Goal: Task Accomplishment & Management: Manage account settings

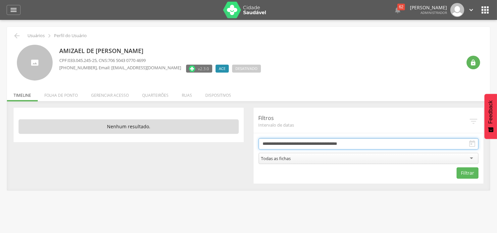
click at [306, 146] on input "**********" at bounding box center [369, 143] width 220 height 11
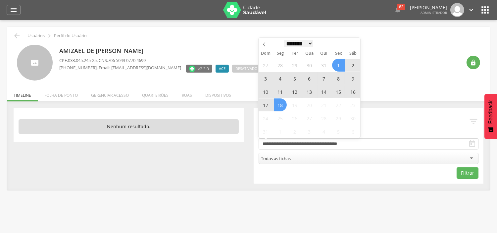
click at [298, 42] on select "******* ********* ***** ***** **** ***** ***** ******" at bounding box center [298, 43] width 29 height 7
select select "*"
click at [284, 40] on select "******* ********* ***** ***** **** ***** ***** ******" at bounding box center [298, 43] width 29 height 7
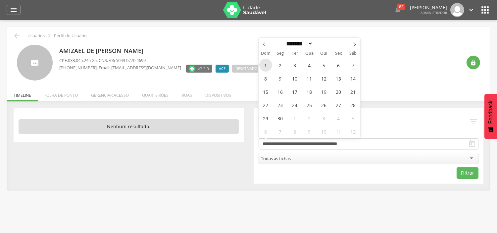
click at [267, 68] on span "1" at bounding box center [265, 65] width 13 height 13
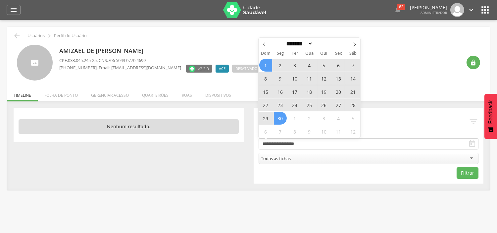
drag, startPoint x: 282, startPoint y: 117, endPoint x: 423, endPoint y: 138, distance: 143.0
click at [282, 117] on span "30" at bounding box center [280, 118] width 13 height 13
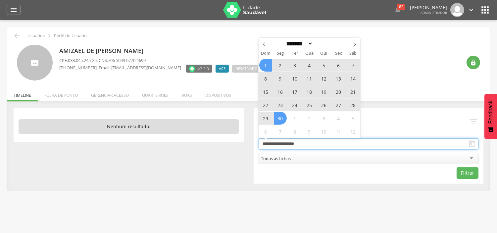
type input "**********"
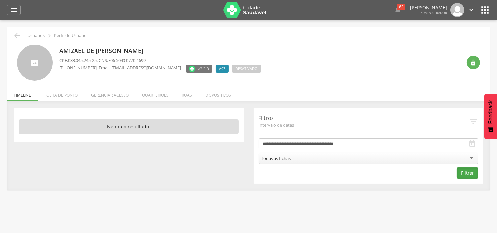
click at [469, 171] on button "Filtrar" at bounding box center [468, 172] width 22 height 11
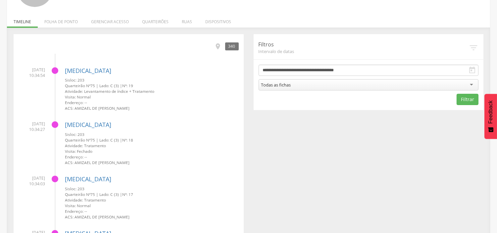
scroll to position [110, 0]
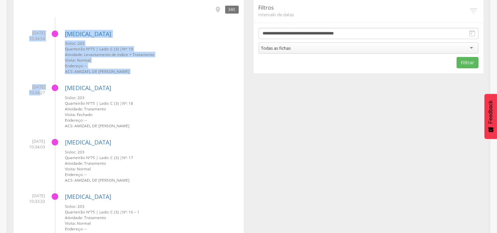
drag, startPoint x: 25, startPoint y: 33, endPoint x: 39, endPoint y: 90, distance: 59.1
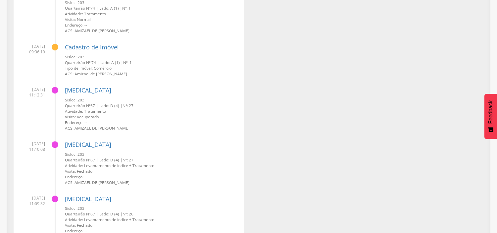
scroll to position [2796, 0]
drag, startPoint x: 23, startPoint y: 87, endPoint x: 35, endPoint y: 87, distance: 12.9
click at [35, 87] on span "16/06/2025 11:12:31" at bounding box center [32, 91] width 26 height 11
drag, startPoint x: 29, startPoint y: 42, endPoint x: 34, endPoint y: 43, distance: 5.0
click at [34, 43] on span "30/06/2025 09:36:19" at bounding box center [32, 48] width 26 height 11
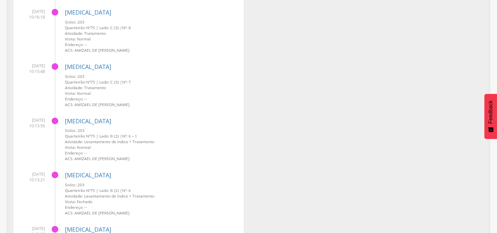
scroll to position [0, 0]
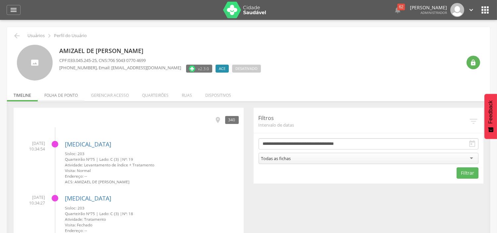
click at [66, 98] on li "Folha de ponto" at bounding box center [61, 94] width 47 height 16
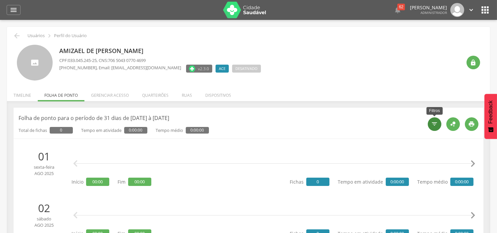
click at [436, 126] on icon "" at bounding box center [435, 124] width 7 height 7
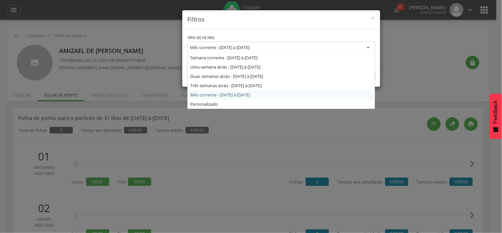
click at [242, 51] on div "Mês corrente - [DATE] à [DATE]" at bounding box center [281, 48] width 188 height 12
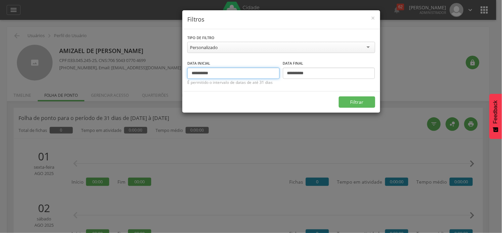
drag, startPoint x: 225, startPoint y: 76, endPoint x: 182, endPoint y: 75, distance: 42.7
click at [182, 75] on div "**********" at bounding box center [281, 60] width 198 height 62
type input "**********"
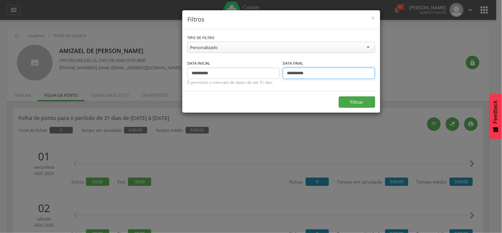
type input "**********"
click at [350, 104] on button "Filtrar" at bounding box center [357, 101] width 36 height 11
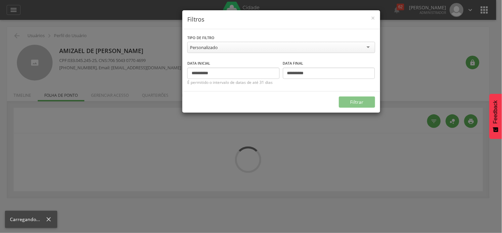
type input "**********"
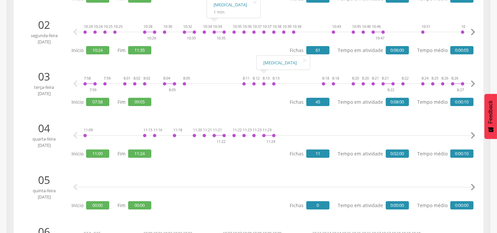
scroll to position [184, 0]
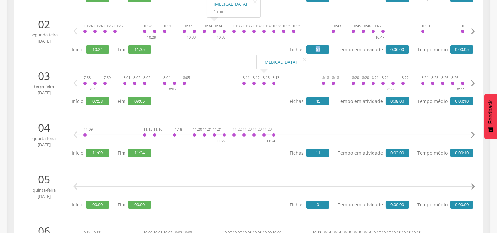
drag, startPoint x: 313, startPoint y: 47, endPoint x: 325, endPoint y: 48, distance: 11.6
click at [325, 47] on span "61" at bounding box center [317, 49] width 23 height 8
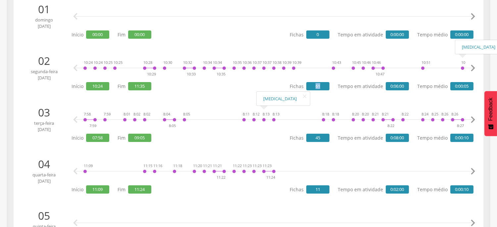
click at [474, 66] on icon "" at bounding box center [472, 68] width 13 height 13
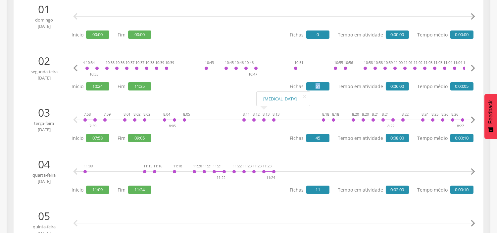
click at [474, 66] on icon "" at bounding box center [472, 68] width 13 height 13
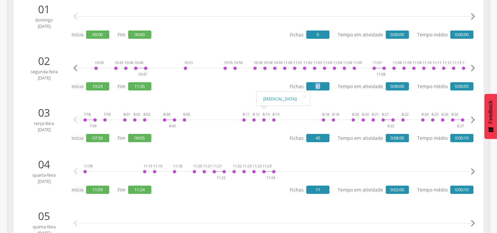
click at [474, 66] on icon "" at bounding box center [472, 68] width 13 height 13
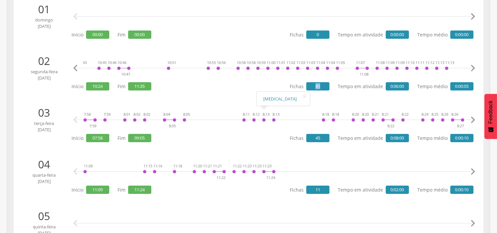
click at [474, 66] on icon "" at bounding box center [472, 68] width 13 height 13
click at [474, 67] on icon "" at bounding box center [472, 68] width 13 height 13
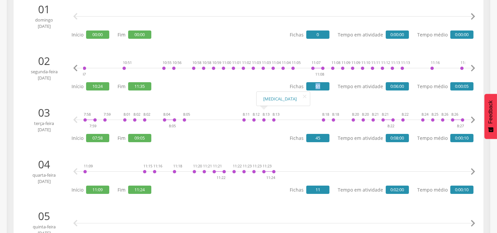
click at [474, 67] on icon "" at bounding box center [472, 68] width 13 height 13
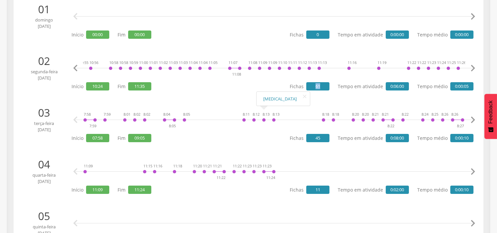
click at [474, 67] on icon "" at bounding box center [472, 68] width 13 height 13
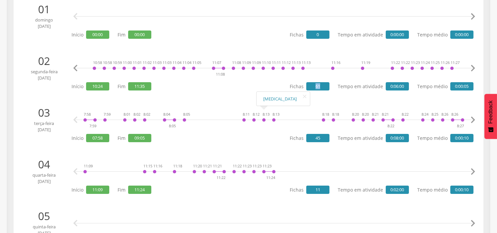
click at [474, 67] on icon "" at bounding box center [472, 68] width 13 height 13
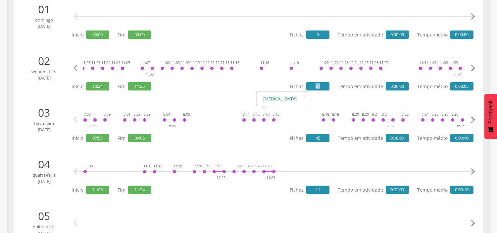
click at [474, 67] on icon "" at bounding box center [472, 68] width 13 height 13
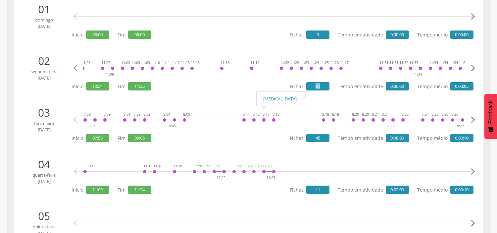
click at [474, 66] on icon "" at bounding box center [472, 68] width 13 height 13
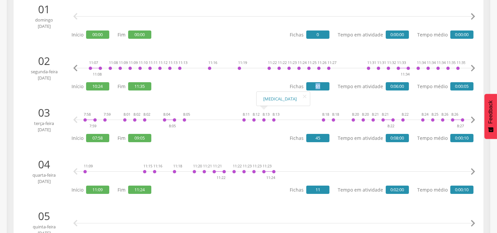
click at [474, 66] on icon "" at bounding box center [472, 68] width 13 height 13
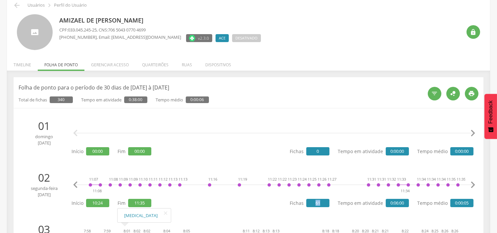
scroll to position [0, 0]
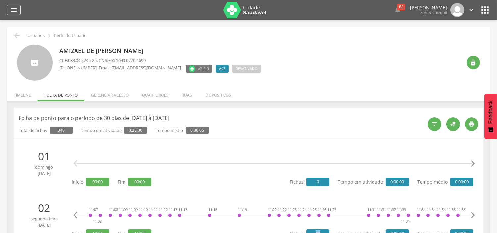
click at [11, 8] on icon "" at bounding box center [14, 10] width 8 height 8
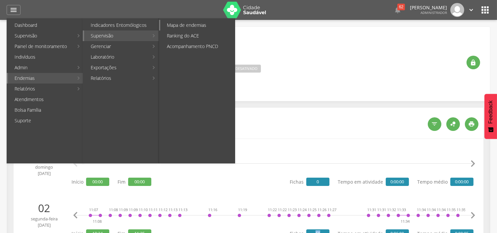
click at [172, 27] on link "Mapa de endemias" at bounding box center [197, 25] width 75 height 11
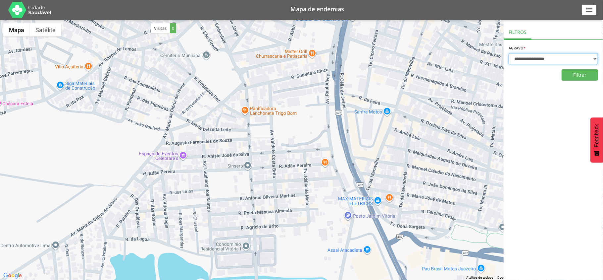
click at [526, 61] on select "**********" at bounding box center [553, 58] width 89 height 11
select select "*"
click at [509, 53] on select "**********" at bounding box center [553, 58] width 89 height 11
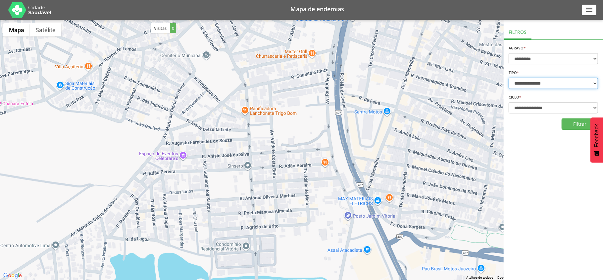
click at [529, 82] on select "**********" at bounding box center [553, 82] width 89 height 11
select select "*"
click at [509, 77] on select "**********" at bounding box center [553, 82] width 89 height 11
click at [570, 122] on button "Filtrar" at bounding box center [580, 123] width 36 height 11
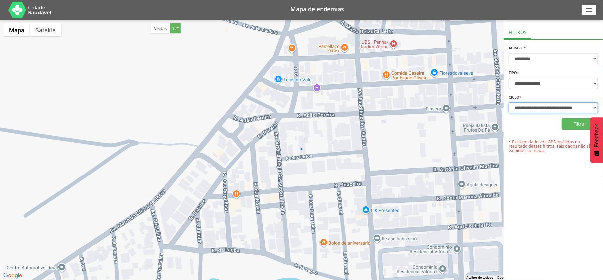
click at [571, 107] on select "**********" at bounding box center [553, 107] width 89 height 11
select select "**********"
click at [509, 102] on select "**********" at bounding box center [553, 107] width 89 height 11
click at [579, 127] on button "Filtrar" at bounding box center [580, 123] width 36 height 11
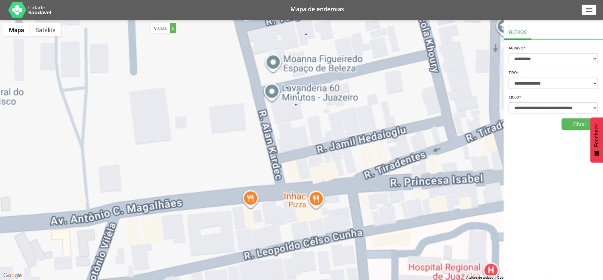
drag, startPoint x: 328, startPoint y: 81, endPoint x: 331, endPoint y: 149, distance: 68.3
click at [331, 149] on div at bounding box center [301, 150] width 603 height 260
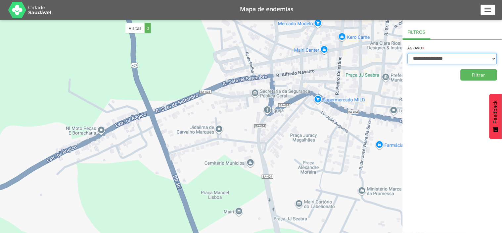
click at [424, 57] on select "**********" at bounding box center [452, 58] width 89 height 11
select select "*"
click at [408, 53] on select "**********" at bounding box center [452, 58] width 89 height 11
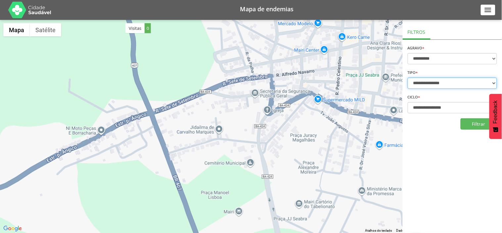
click at [425, 82] on select "**********" at bounding box center [452, 82] width 89 height 11
select select "*"
click at [408, 77] on select "**********" at bounding box center [452, 82] width 89 height 11
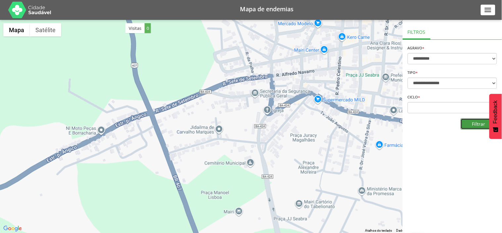
click at [473, 122] on button "Filtrar" at bounding box center [479, 123] width 36 height 11
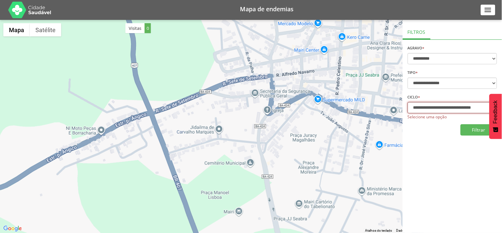
click at [463, 105] on select "**********" at bounding box center [452, 107] width 89 height 11
select select "**********"
click at [408, 102] on select "**********" at bounding box center [452, 107] width 89 height 11
click at [475, 131] on button "Filtrar" at bounding box center [479, 129] width 36 height 11
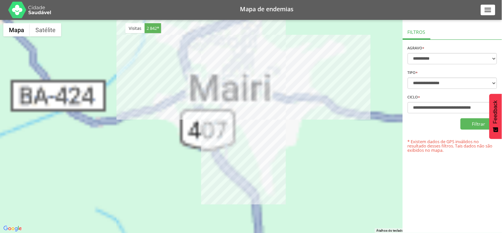
drag, startPoint x: 317, startPoint y: 79, endPoint x: 323, endPoint y: 104, distance: 25.9
click at [323, 104] on div at bounding box center [251, 126] width 502 height 213
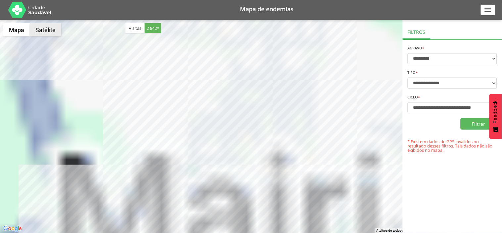
click at [52, 34] on button "Satélite" at bounding box center [45, 29] width 31 height 13
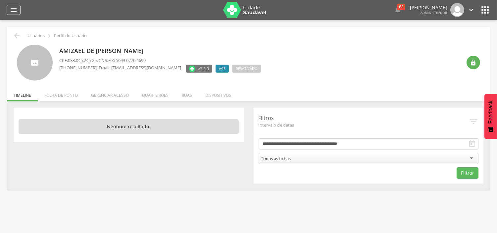
click at [15, 9] on icon "" at bounding box center [14, 10] width 8 height 8
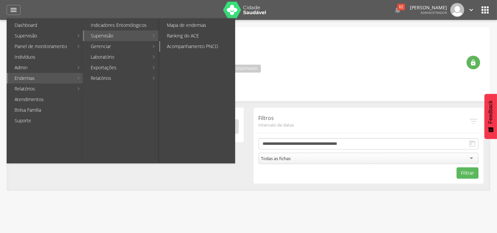
click at [189, 46] on link "Acompanhamento PNCD" at bounding box center [197, 46] width 75 height 11
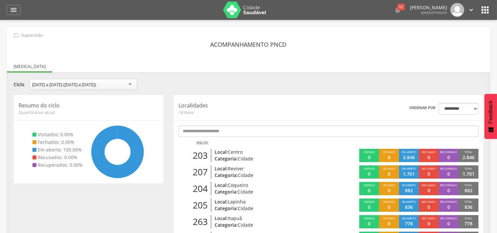
scroll to position [74, 0]
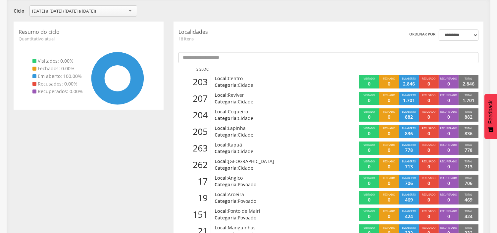
click at [96, 10] on div "11/08 a 31/08/2025 (11/08/25 a 31/08/25)" at bounding box center [64, 11] width 64 height 6
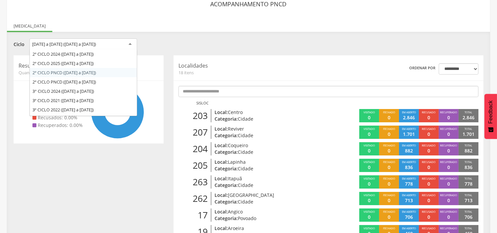
scroll to position [56, 0]
drag, startPoint x: 85, startPoint y: 97, endPoint x: 83, endPoint y: 89, distance: 8.4
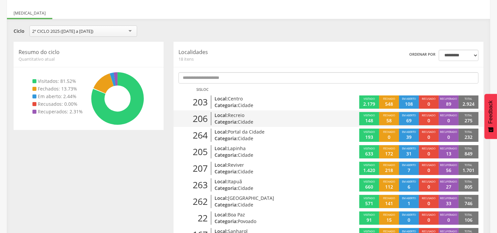
scroll to position [40, 0]
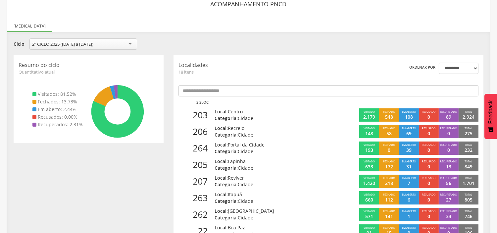
click at [239, 115] on span "Cidade" at bounding box center [246, 118] width 16 height 6
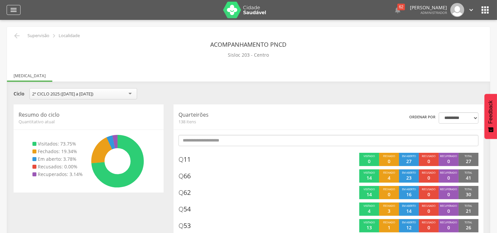
click at [15, 12] on icon "" at bounding box center [14, 10] width 8 height 8
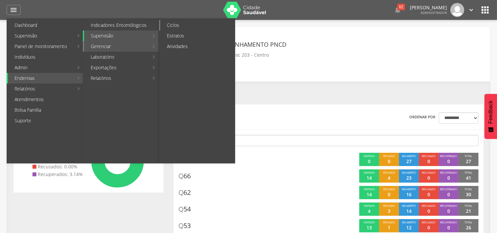
click at [177, 26] on link "Ciclos" at bounding box center [197, 25] width 75 height 11
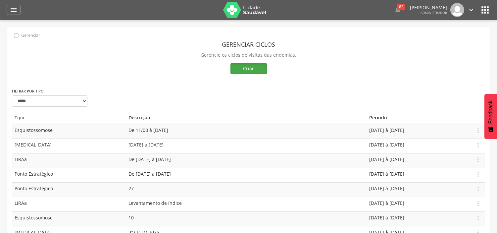
click at [252, 68] on button "Criar" at bounding box center [248, 68] width 36 height 11
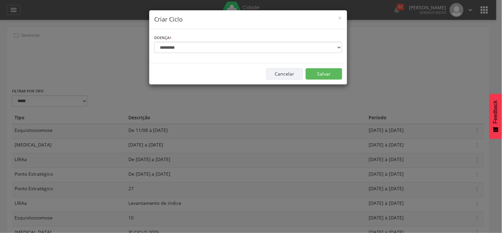
click at [224, 55] on div "**********" at bounding box center [248, 46] width 198 height 34
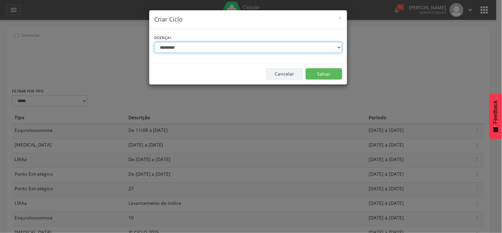
click at [223, 42] on select "**********" at bounding box center [248, 47] width 188 height 11
select select "*"
click at [154, 42] on select "**********" at bounding box center [248, 47] width 188 height 11
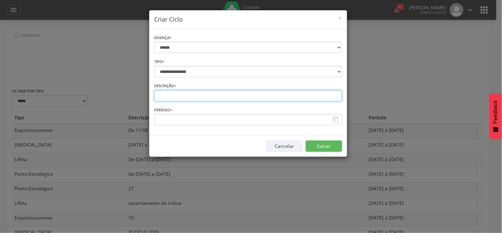
click at [190, 95] on input "text" at bounding box center [248, 95] width 188 height 11
type input "*"
type input "********"
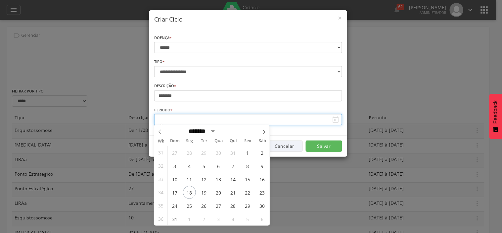
click at [178, 116] on input "text" at bounding box center [248, 119] width 188 height 11
click at [219, 189] on span "20" at bounding box center [218, 192] width 13 height 13
type input "**********"
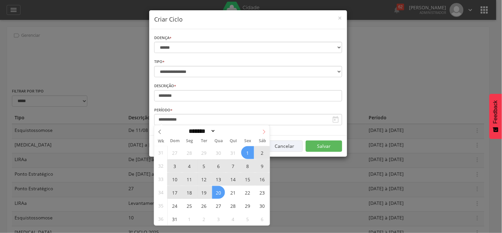
click at [265, 132] on icon at bounding box center [264, 131] width 5 height 5
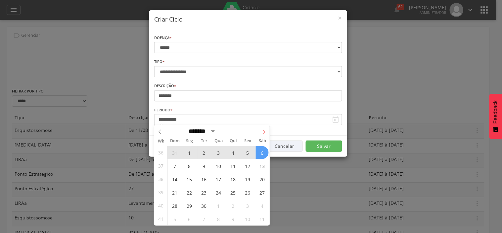
click at [266, 131] on icon at bounding box center [264, 131] width 5 height 5
select select "*"
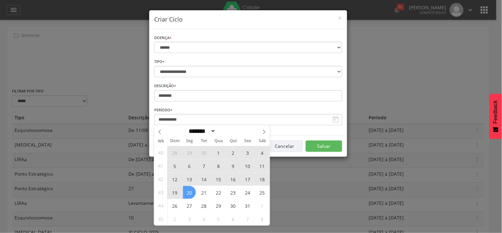
click at [189, 194] on span "20" at bounding box center [189, 192] width 13 height 13
type input "**********"
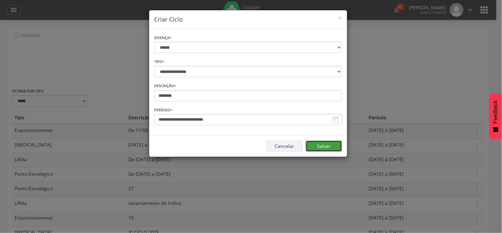
click at [329, 144] on button "Salvar" at bounding box center [324, 145] width 36 height 11
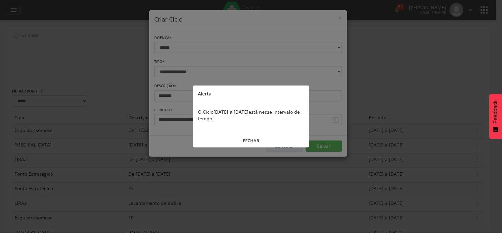
click at [251, 138] on button "FECHAR" at bounding box center [251, 140] width 116 height 14
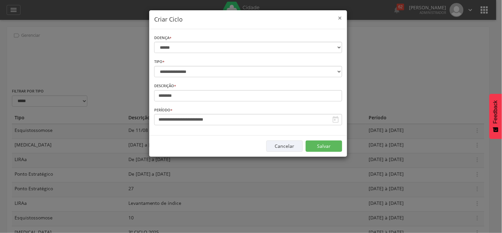
drag, startPoint x: 339, startPoint y: 19, endPoint x: 325, endPoint y: 36, distance: 22.3
click at [339, 19] on span "×" at bounding box center [340, 17] width 4 height 9
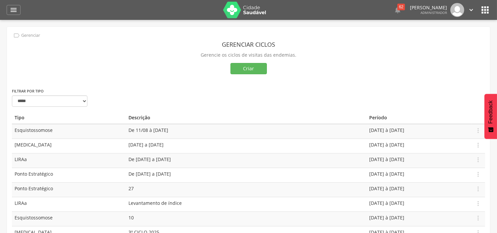
drag, startPoint x: 117, startPoint y: 143, endPoint x: 160, endPoint y: 141, distance: 42.8
click at [160, 141] on td "11/08 a 31/08/2025" at bounding box center [246, 145] width 241 height 15
click at [476, 145] on icon "" at bounding box center [478, 144] width 7 height 7
click at [461, 128] on link "Editar" at bounding box center [468, 129] width 52 height 8
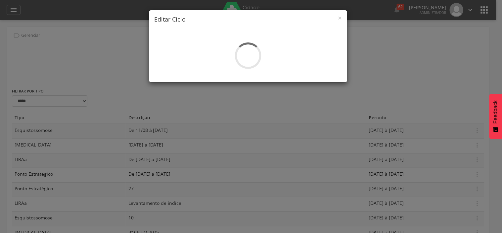
select select "*"
type input "**********"
select select "*"
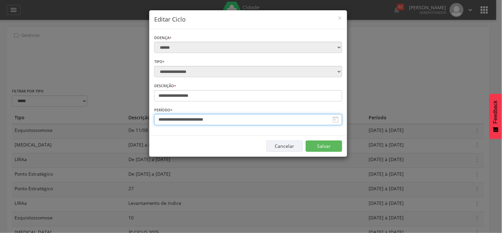
click at [215, 122] on input "**********" at bounding box center [248, 119] width 188 height 11
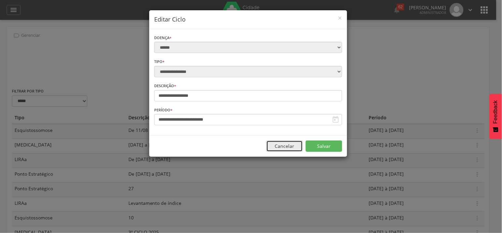
click at [290, 144] on button "Cancelar" at bounding box center [285, 145] width 36 height 11
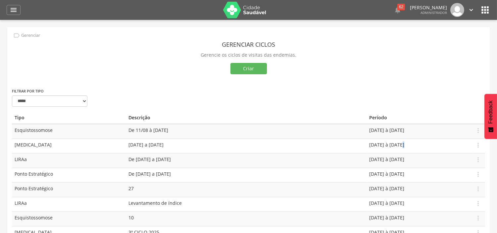
drag, startPoint x: 364, startPoint y: 143, endPoint x: 369, endPoint y: 144, distance: 4.6
click at [369, 144] on td "11/08/2025 à 31/08/2025" at bounding box center [419, 145] width 105 height 15
click at [249, 64] on button "Criar" at bounding box center [248, 68] width 36 height 11
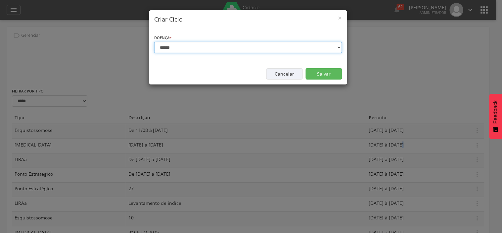
click at [229, 49] on select "**********" at bounding box center [248, 47] width 188 height 11
select select "*"
click at [154, 42] on select "**********" at bounding box center [248, 47] width 188 height 11
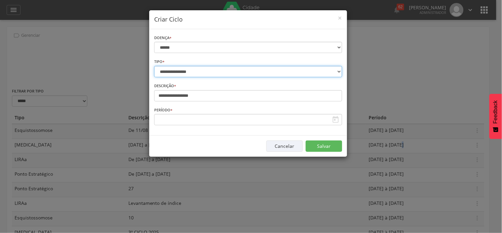
click at [192, 72] on select "**********" at bounding box center [248, 71] width 188 height 11
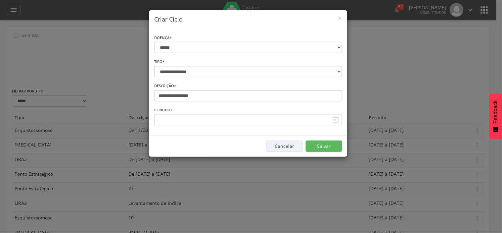
click at [264, 60] on div "**********" at bounding box center [248, 67] width 188 height 19
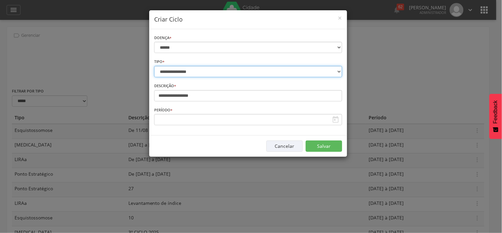
click at [218, 67] on select "**********" at bounding box center [248, 71] width 188 height 11
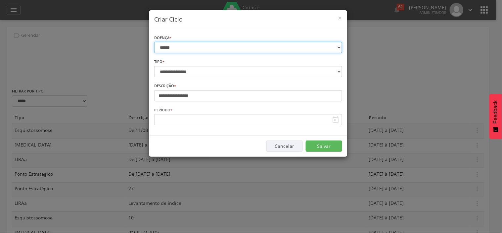
click at [202, 45] on select "**********" at bounding box center [248, 47] width 188 height 11
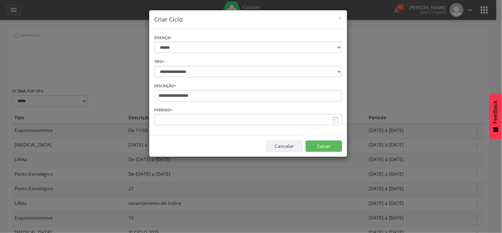
click at [198, 23] on h4 "Criar Ciclo" at bounding box center [248, 19] width 188 height 9
click at [289, 145] on button "Cancelar" at bounding box center [285, 145] width 36 height 11
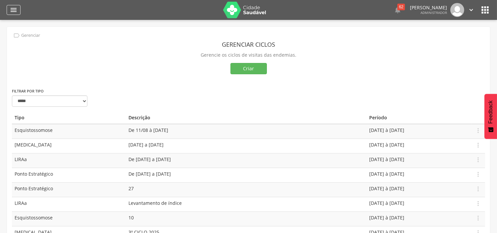
click at [14, 8] on icon "" at bounding box center [14, 10] width 8 height 8
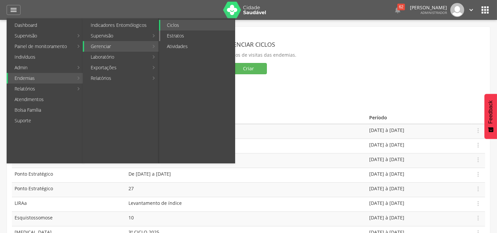
click at [179, 36] on link "Estratos" at bounding box center [197, 35] width 75 height 11
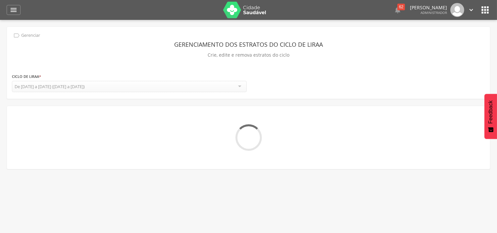
drag, startPoint x: 146, startPoint y: 90, endPoint x: 142, endPoint y: 85, distance: 6.3
click at [145, 90] on div "De 11/08 a 31/08/2025 (11/08/25 a 31/08/25)" at bounding box center [129, 86] width 235 height 11
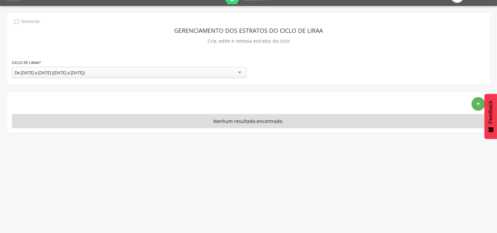
scroll to position [20, 0]
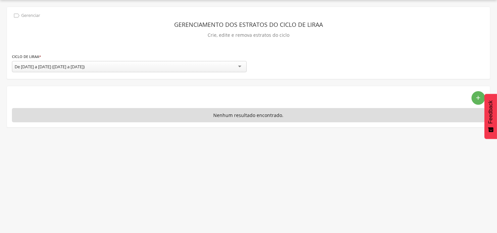
click at [130, 66] on div "De 11/08 a 31/08/2025 (11/08/25 a 31/08/25)" at bounding box center [129, 66] width 235 height 11
click at [147, 70] on div "Levantamento de índice (31/07/25 a 09/08/25)" at bounding box center [129, 66] width 235 height 11
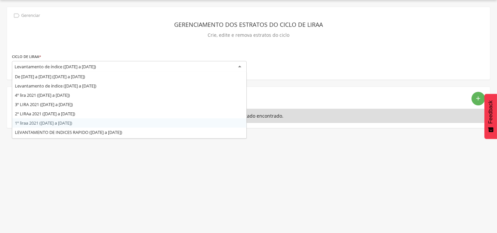
scroll to position [17, 0]
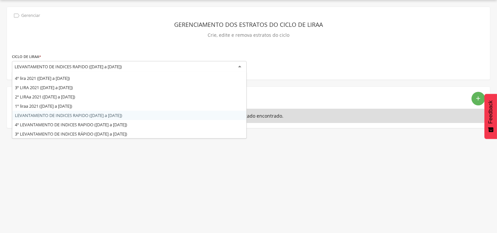
click at [82, 68] on div "LEVANTAMENTO DE INDICES RAPIDO (27/02/20 a 28/02/20)" at bounding box center [68, 67] width 107 height 6
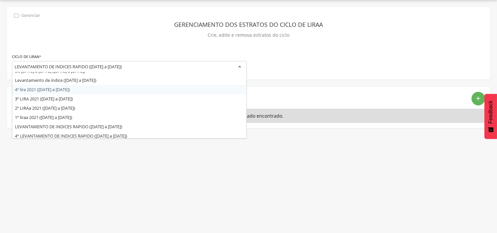
scroll to position [0, 0]
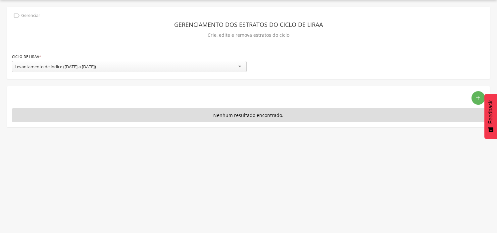
click at [127, 62] on div "Levantamento de índice (31/07/25 a 09/08/25)" at bounding box center [129, 66] width 235 height 11
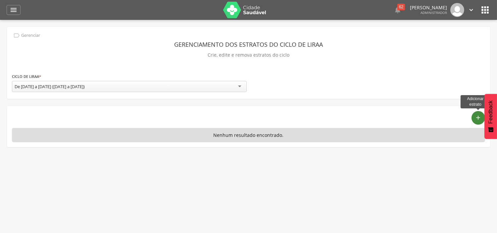
click at [481, 117] on icon "add" at bounding box center [478, 117] width 7 height 7
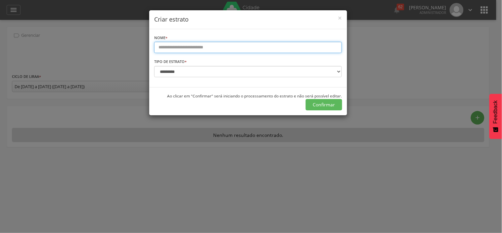
click at [197, 49] on input "text" at bounding box center [248, 47] width 188 height 11
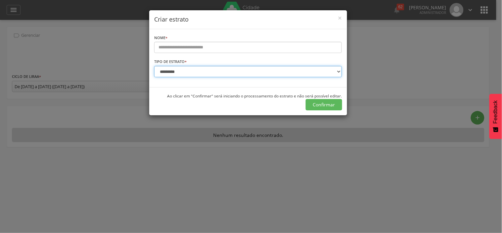
click at [222, 75] on select "**********" at bounding box center [248, 71] width 188 height 11
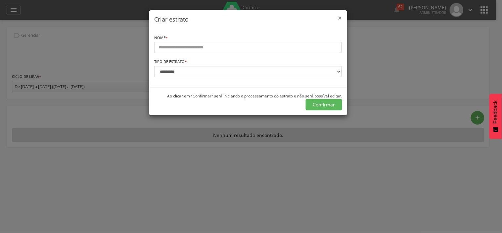
click at [342, 17] on span "×" at bounding box center [340, 17] width 4 height 9
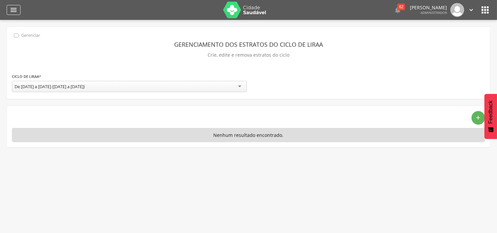
click at [16, 7] on icon "" at bounding box center [14, 10] width 8 height 8
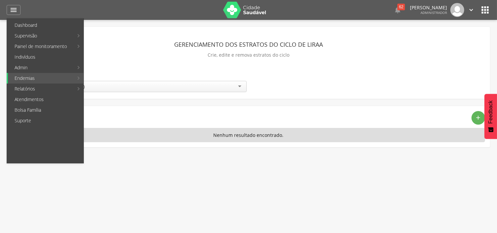
drag, startPoint x: 176, startPoint y: 44, endPoint x: 174, endPoint y: 55, distance: 11.2
click at [176, 45] on link "Atividades" at bounding box center [197, 46] width 75 height 11
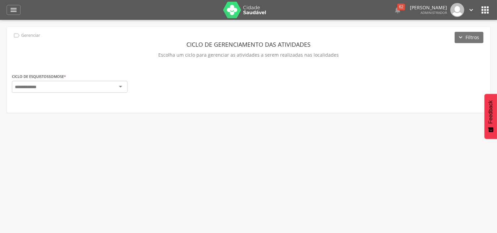
click at [90, 84] on div at bounding box center [70, 87] width 116 height 12
click at [14, 11] on icon "" at bounding box center [14, 10] width 8 height 8
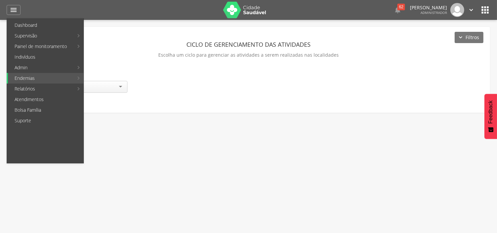
drag, startPoint x: 188, startPoint y: 27, endPoint x: 184, endPoint y: 86, distance: 59.7
click at [188, 26] on link "Análise dos tubitos" at bounding box center [197, 25] width 75 height 11
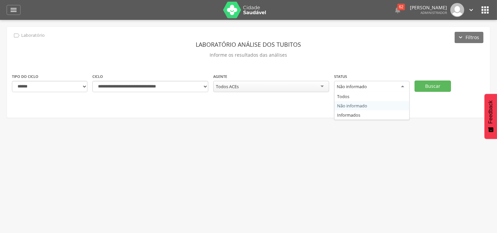
click at [397, 87] on div "Não informado" at bounding box center [372, 87] width 76 height 12
click at [242, 84] on div "Todos ACEs" at bounding box center [271, 86] width 116 height 11
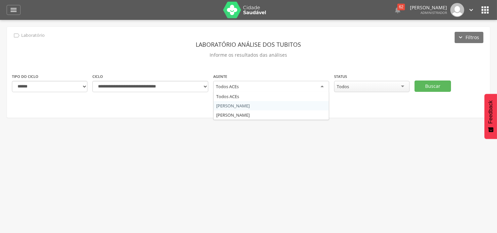
click at [203, 64] on div "**********" at bounding box center [248, 72] width 483 height 91
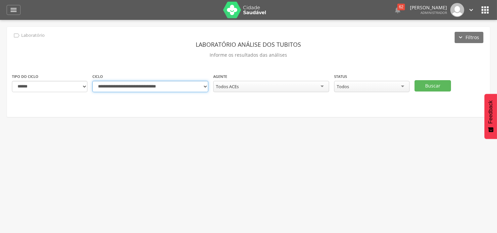
click at [168, 85] on select "**********" at bounding box center [150, 86] width 116 height 11
click at [133, 63] on div "**********" at bounding box center [248, 72] width 483 height 90
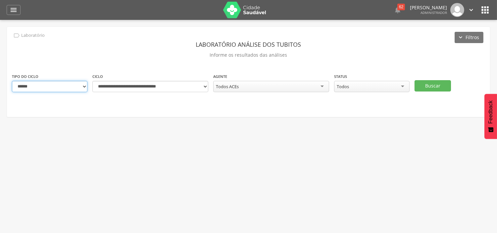
click at [61, 84] on select "**********" at bounding box center [50, 86] width 76 height 11
click at [60, 74] on div "**********" at bounding box center [50, 82] width 76 height 19
click at [436, 83] on button "Buscar" at bounding box center [433, 85] width 36 height 11
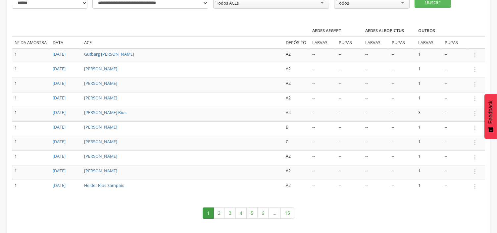
scroll to position [90, 0]
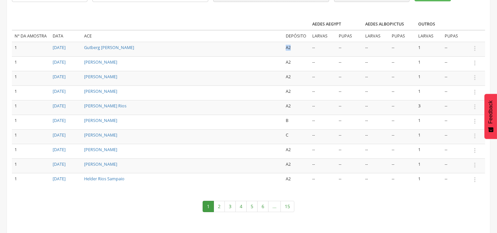
drag, startPoint x: 283, startPoint y: 48, endPoint x: 294, endPoint y: 49, distance: 11.0
click at [294, 49] on td "A2" at bounding box center [296, 49] width 26 height 15
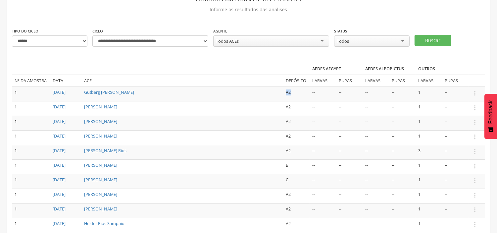
scroll to position [0, 0]
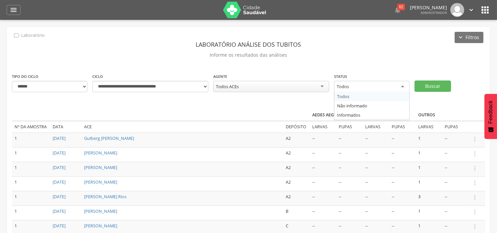
click at [358, 85] on div "Todos" at bounding box center [372, 87] width 76 height 12
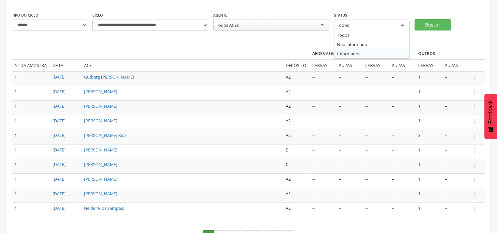
scroll to position [90, 0]
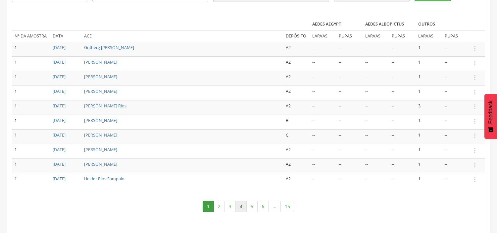
click at [246, 202] on link "4" at bounding box center [240, 206] width 11 height 11
click at [267, 202] on link "8" at bounding box center [268, 206] width 11 height 11
click at [474, 47] on icon "" at bounding box center [474, 48] width 7 height 7
click at [478, 49] on icon "" at bounding box center [474, 48] width 7 height 7
click at [473, 38] on link "Informar resultado" at bounding box center [468, 40] width 52 height 8
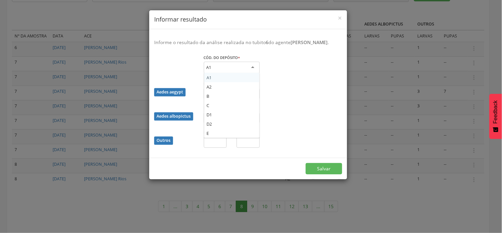
click at [243, 64] on div "A1" at bounding box center [232, 68] width 56 height 12
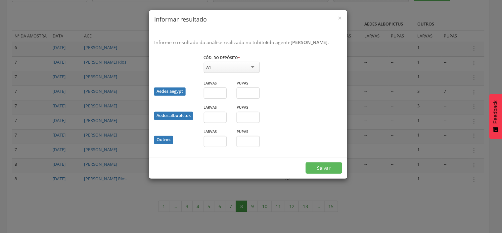
click at [283, 48] on div "Informe o resultado da análise realizada no tubito 6 do agente Gustavo Sena San…" at bounding box center [248, 93] width 198 height 128
click at [212, 91] on input "text" at bounding box center [215, 92] width 23 height 11
drag, startPoint x: 163, startPoint y: 92, endPoint x: 182, endPoint y: 91, distance: 19.9
click at [182, 91] on div "Aedes aegypt" at bounding box center [169, 91] width 31 height 8
click at [234, 66] on div "A1" at bounding box center [232, 67] width 56 height 11
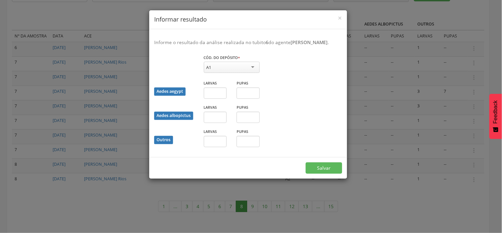
click at [250, 49] on div "Informe o resultado da análise realizada no tubito 6 do agente Gustavo Sena San…" at bounding box center [248, 93] width 198 height 128
click at [220, 93] on input "text" at bounding box center [215, 92] width 23 height 11
drag, startPoint x: 264, startPoint y: 96, endPoint x: 250, endPoint y: 127, distance: 33.9
click at [265, 96] on div "Pupas" at bounding box center [248, 91] width 33 height 24
click at [338, 17] on span "×" at bounding box center [340, 17] width 4 height 9
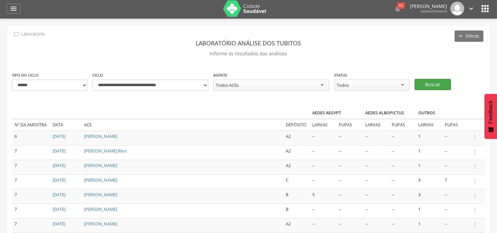
scroll to position [0, 0]
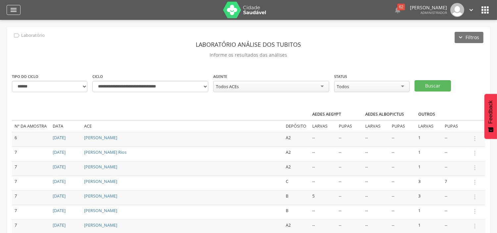
click at [17, 9] on icon "" at bounding box center [14, 10] width 8 height 8
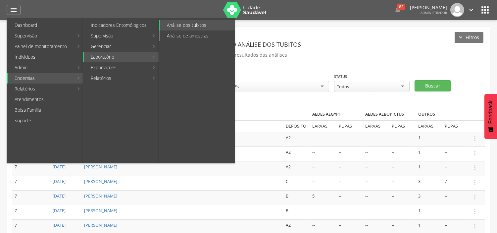
click at [201, 37] on link "Análise de amostras" at bounding box center [197, 35] width 75 height 11
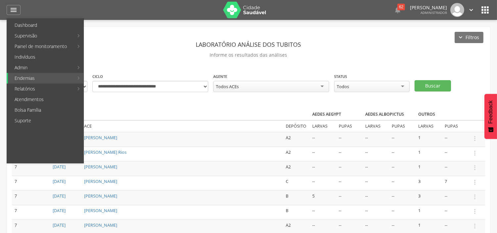
type input "**********"
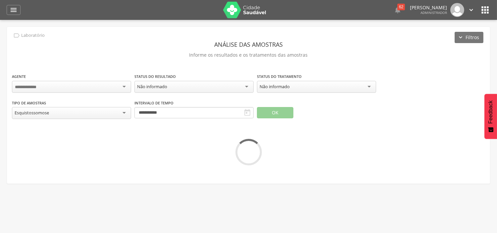
click at [67, 88] on div at bounding box center [71, 87] width 119 height 12
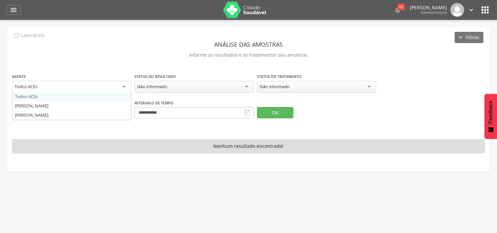
click at [83, 55] on p "Informe os resultados e os tratamentos das amostras" at bounding box center [248, 54] width 473 height 9
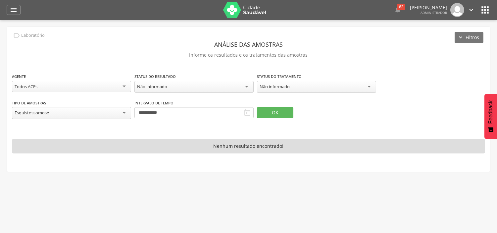
click at [74, 105] on div "**********" at bounding box center [71, 110] width 119 height 22
click at [70, 110] on div "Esquistossomose" at bounding box center [71, 113] width 119 height 12
click at [15, 11] on icon "" at bounding box center [14, 10] width 8 height 8
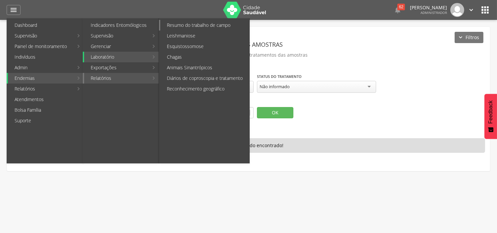
click at [205, 25] on link "Resumo do trabalho de campo" at bounding box center [204, 25] width 89 height 11
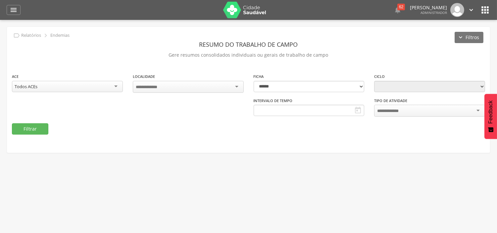
type input "**********"
select select "*"
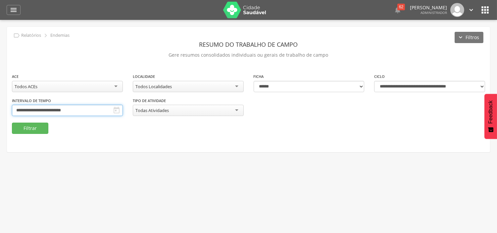
click at [123, 109] on input "**********" at bounding box center [67, 110] width 111 height 11
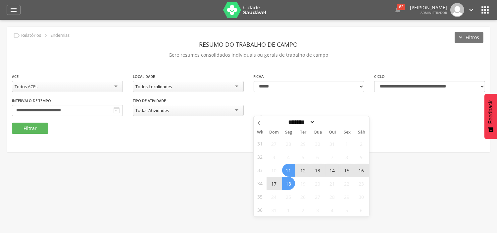
click at [292, 169] on span "11" at bounding box center [288, 170] width 13 height 13
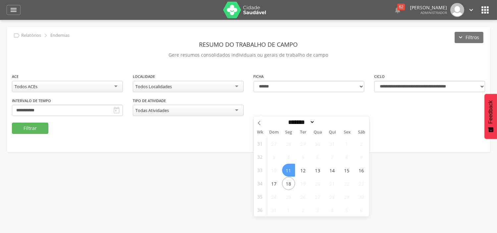
click at [288, 171] on span "11" at bounding box center [288, 170] width 13 height 13
click at [33, 128] on button "Filtrar" at bounding box center [30, 128] width 36 height 11
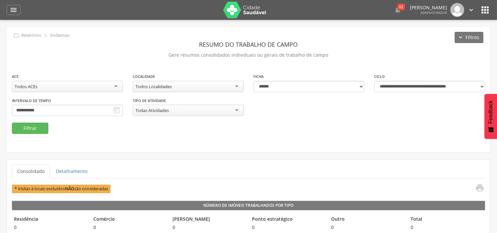
click at [92, 87] on div "Todos ACEs" at bounding box center [67, 86] width 111 height 11
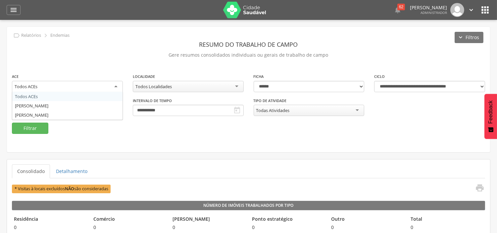
click at [178, 83] on div "Todos Localidades" at bounding box center [188, 86] width 111 height 11
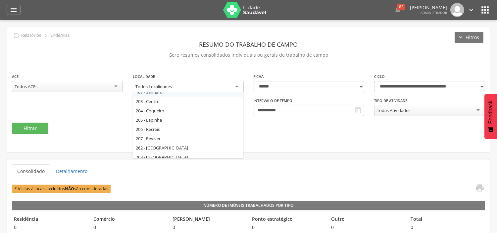
scroll to position [110, 0]
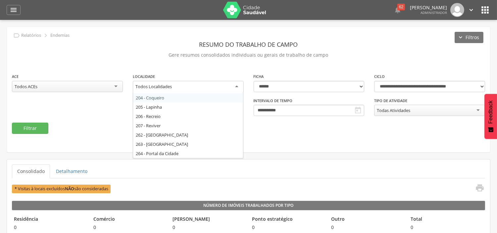
click at [232, 72] on div "**********" at bounding box center [248, 89] width 483 height 125
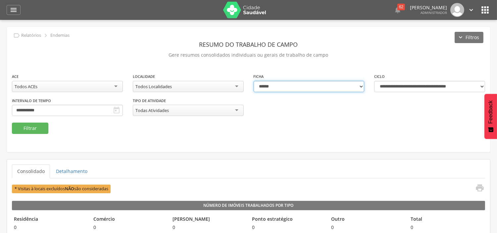
click at [295, 83] on select "**********" at bounding box center [309, 86] width 111 height 11
click at [353, 58] on p "Gere resumos consolidados individuais ou gerais de trabalho de campo" at bounding box center [248, 54] width 473 height 9
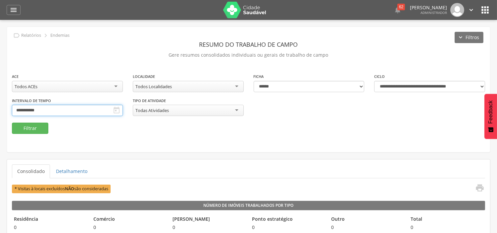
click at [123, 110] on input "**********" at bounding box center [67, 110] width 111 height 11
click at [366, 57] on p "Gere resumos consolidados individuais ou gerais de trabalho de campo" at bounding box center [248, 54] width 473 height 9
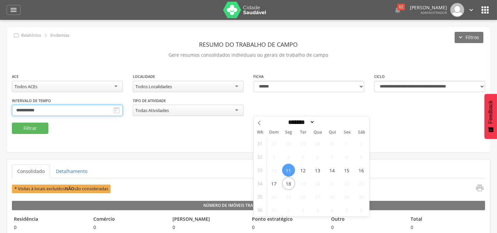
click at [123, 110] on input "**********" at bounding box center [67, 110] width 111 height 11
click at [290, 168] on span "11" at bounding box center [288, 170] width 13 height 13
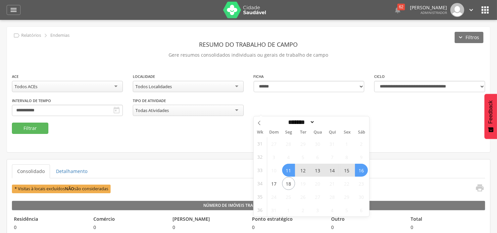
click at [362, 167] on span "16" at bounding box center [361, 170] width 13 height 13
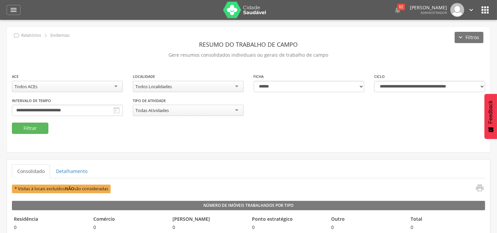
click at [366, 127] on fieldset "**********" at bounding box center [248, 103] width 473 height 61
click at [169, 113] on div "Todas Atividades" at bounding box center [151, 110] width 33 height 6
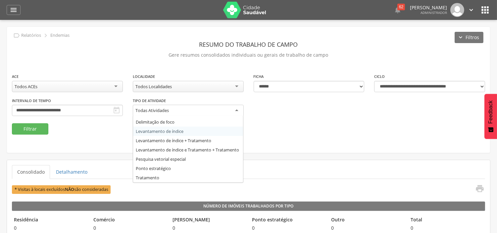
scroll to position [14, 0]
click at [327, 128] on fieldset "**********" at bounding box center [248, 104] width 473 height 62
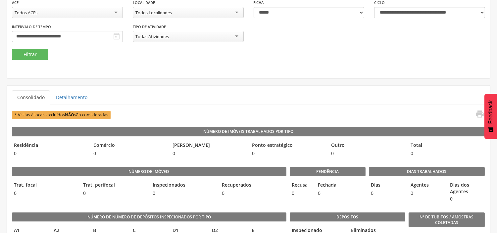
scroll to position [74, 0]
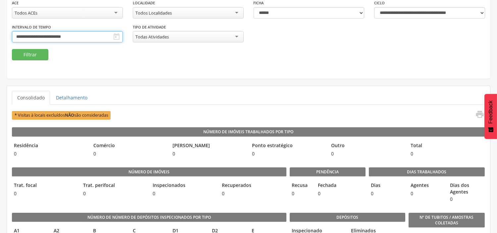
click at [314, 42] on body " Dashboard Supervisão Produtividade Mapa da cidade Mapa de cobertura Ranking A…" at bounding box center [248, 42] width 497 height 233
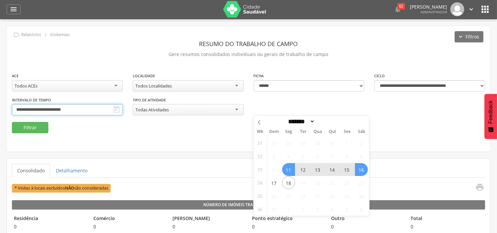
scroll to position [0, 0]
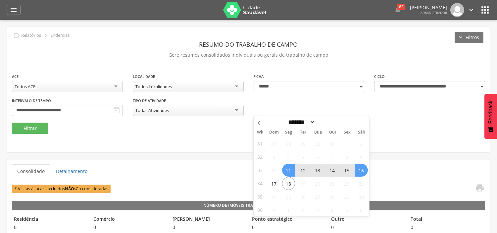
click at [286, 170] on span "11" at bounding box center [288, 170] width 13 height 13
click at [288, 187] on span "18" at bounding box center [288, 183] width 13 height 13
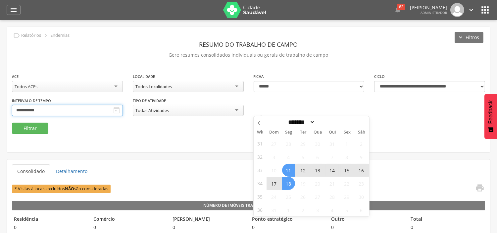
type input "**********"
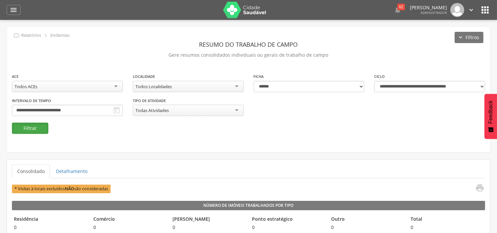
click at [42, 133] on button "Filtrar" at bounding box center [30, 128] width 36 height 11
click at [408, 84] on select "**********" at bounding box center [429, 86] width 111 height 11
select select "**********"
click at [374, 81] on select "**********" at bounding box center [429, 86] width 111 height 11
click at [123, 111] on input "**********" at bounding box center [67, 110] width 111 height 11
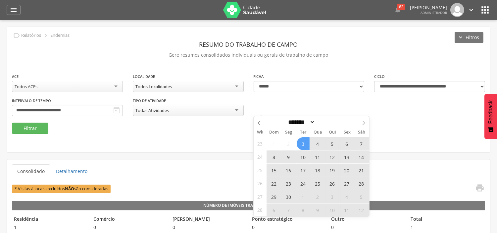
click at [304, 143] on span "3" at bounding box center [303, 143] width 13 height 13
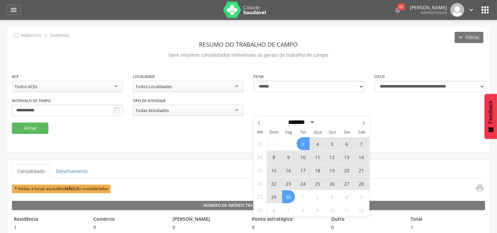
drag, startPoint x: 293, startPoint y: 197, endPoint x: 190, endPoint y: 175, distance: 105.4
click at [293, 197] on span "30" at bounding box center [288, 196] width 13 height 13
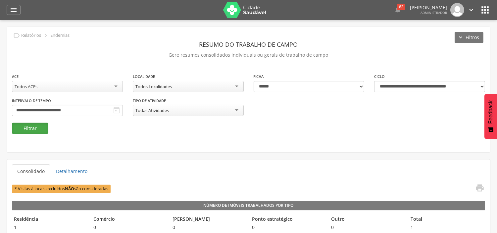
drag, startPoint x: 36, startPoint y: 126, endPoint x: 42, endPoint y: 128, distance: 6.1
click at [37, 127] on button "Filtrar" at bounding box center [30, 128] width 36 height 11
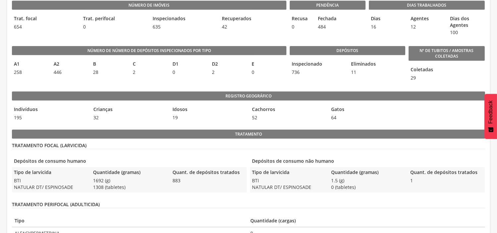
scroll to position [257, 0]
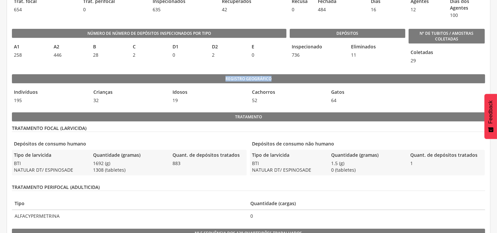
drag, startPoint x: 246, startPoint y: 77, endPoint x: 303, endPoint y: 77, distance: 57.3
click at [303, 77] on legend "Registro geográfico" at bounding box center [248, 78] width 473 height 9
click at [237, 84] on div "Registro geográfico Indivíduos 195 Crianças 32 Idosos 19 Cachorros 52 Gatos 64" at bounding box center [248, 89] width 473 height 31
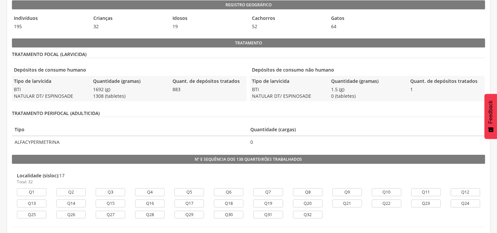
scroll to position [368, 0]
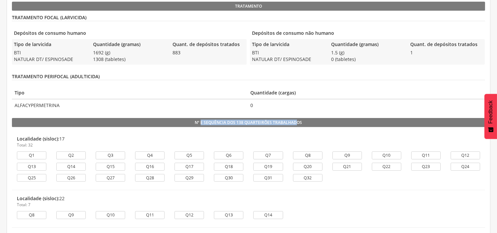
drag, startPoint x: 201, startPoint y: 122, endPoint x: 296, endPoint y: 119, distance: 94.8
click at [296, 119] on legend "Nº e sequência dos 138 quarteirões trabalhados" at bounding box center [248, 122] width 473 height 9
click at [285, 124] on legend "Nº e sequência dos 138 quarteirões trabalhados" at bounding box center [248, 122] width 473 height 9
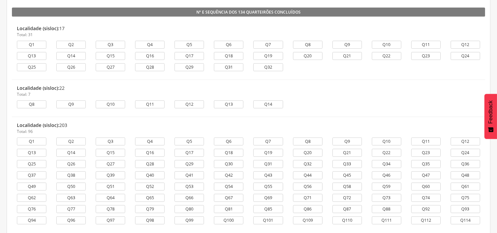
scroll to position [699, 0]
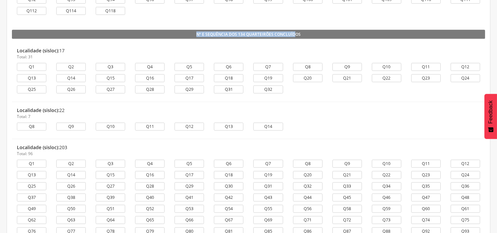
drag, startPoint x: 197, startPoint y: 38, endPoint x: 234, endPoint y: 56, distance: 41.5
click at [294, 31] on legend "Nº e sequência dos 134 quarteirões concluídos" at bounding box center [248, 34] width 473 height 9
click at [285, 32] on legend "Nº e sequência dos 134 quarteirões concluídos" at bounding box center [248, 34] width 473 height 9
click at [287, 34] on legend "Nº e sequência dos 134 quarteirões concluídos" at bounding box center [248, 34] width 473 height 9
drag, startPoint x: 276, startPoint y: 35, endPoint x: 307, endPoint y: 35, distance: 30.5
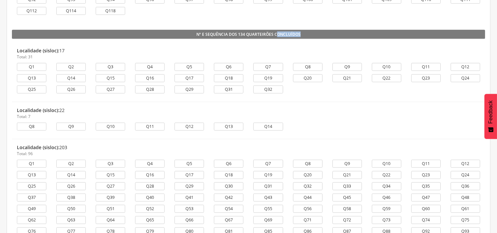
click at [307, 35] on legend "Nº e sequência dos 134 quarteirões concluídos" at bounding box center [248, 34] width 473 height 9
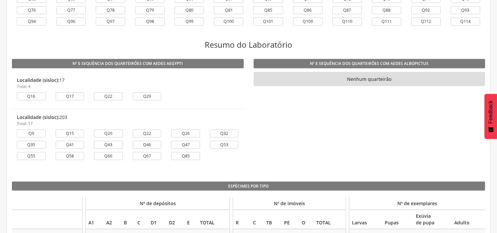
scroll to position [956, 0]
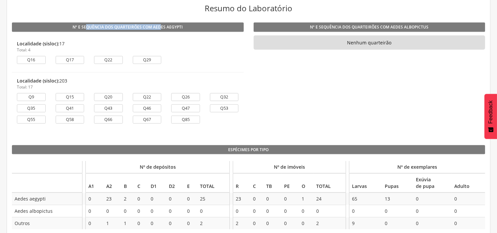
drag, startPoint x: 87, startPoint y: 29, endPoint x: 163, endPoint y: 36, distance: 76.8
click at [166, 29] on legend "Nº e sequência dos quarteirões com Aedes aegypti" at bounding box center [128, 27] width 232 height 9
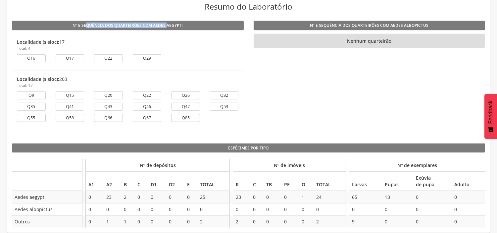
scroll to position [959, 0]
drag, startPoint x: 68, startPoint y: 40, endPoint x: 65, endPoint y: 50, distance: 10.9
click at [78, 40] on div "Localidade (sisloc): 17 Total: 4" at bounding box center [128, 45] width 222 height 12
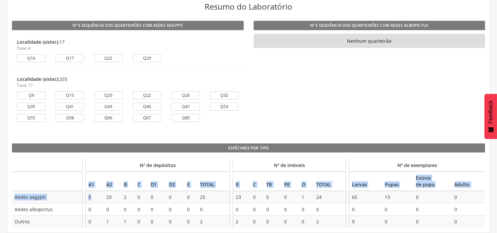
drag, startPoint x: 85, startPoint y: 184, endPoint x: 90, endPoint y: 199, distance: 15.5
click at [90, 199] on table "Nº de depósitos Nº de imóveis Nº de exemplares A1 A2 B C D1 D2 E TOTAL R C TB P…" at bounding box center [248, 193] width 473 height 68
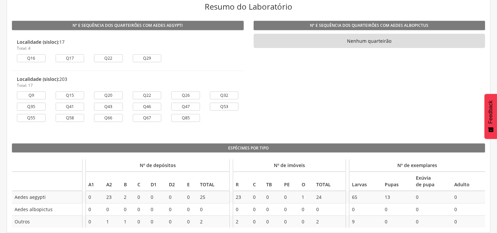
click at [267, 157] on div "Nº de depósitos Nº de imóveis Nº de exemplares A1 A2 B C D1 D2 E TOTAL R C TB P…" at bounding box center [248, 192] width 473 height 72
drag, startPoint x: 194, startPoint y: 168, endPoint x: 268, endPoint y: 171, distance: 73.2
click at [220, 168] on th "Nº de depósitos" at bounding box center [158, 165] width 144 height 12
drag, startPoint x: 274, startPoint y: 165, endPoint x: 325, endPoint y: 165, distance: 51.0
click at [325, 165] on th "Nº de imóveis" at bounding box center [289, 165] width 113 height 12
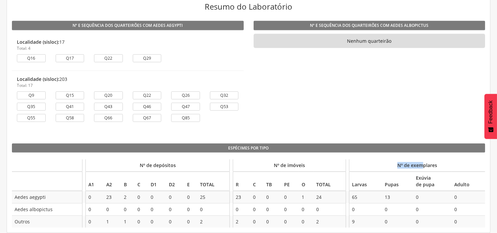
drag, startPoint x: 398, startPoint y: 166, endPoint x: 432, endPoint y: 178, distance: 35.2
click at [428, 173] on thead "Nº de depósitos Nº de imóveis Nº de exemplares A1 A2 B C D1 D2 E TOTAL R C TB P…" at bounding box center [248, 174] width 473 height 31
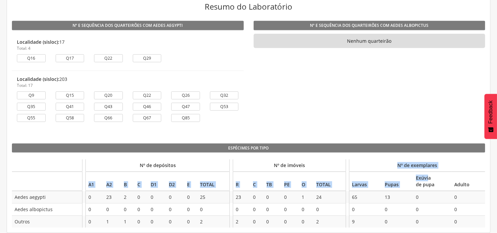
click at [400, 166] on th "Nº de exemplares" at bounding box center [417, 165] width 136 height 12
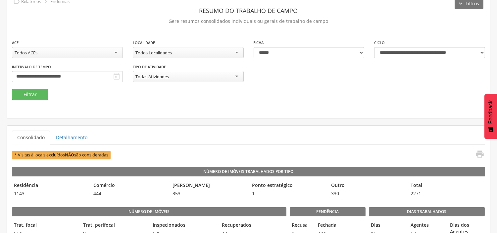
scroll to position [74, 0]
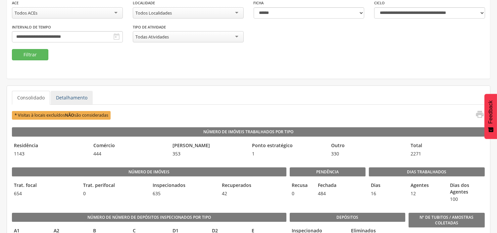
click at [72, 97] on link "Detalhamento" at bounding box center [72, 98] width 42 height 14
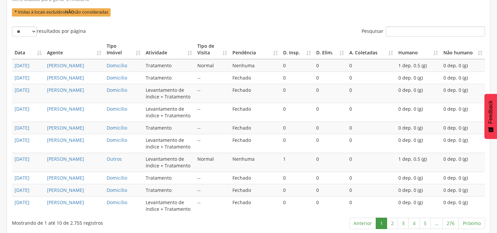
scroll to position [239, 0]
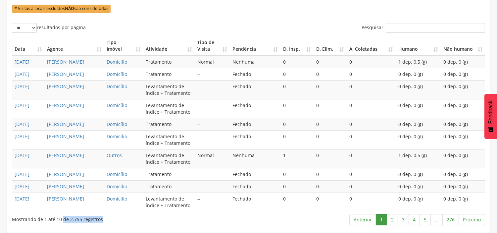
drag, startPoint x: 75, startPoint y: 220, endPoint x: 109, endPoint y: 220, distance: 34.8
click at [109, 220] on div "Mostrando de 1 até 10 de 2.755 registros" at bounding box center [107, 217] width 191 height 9
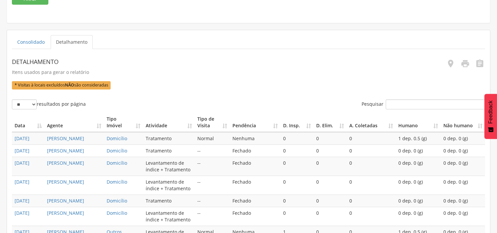
scroll to position [128, 0]
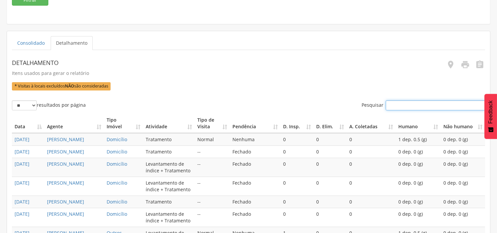
click at [402, 104] on input "Pesquisar" at bounding box center [435, 105] width 99 height 10
click at [34, 49] on link "Consolidado" at bounding box center [31, 43] width 38 height 14
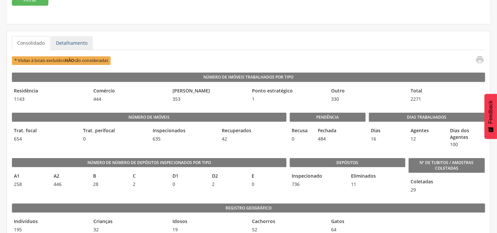
click at [62, 42] on link "Detalhamento" at bounding box center [72, 43] width 42 height 14
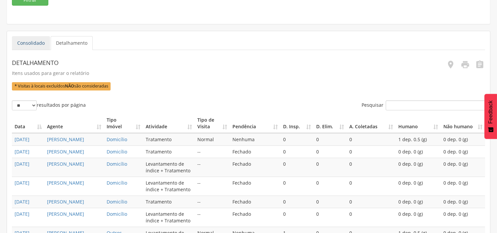
click at [30, 46] on link "Consolidado" at bounding box center [31, 43] width 38 height 14
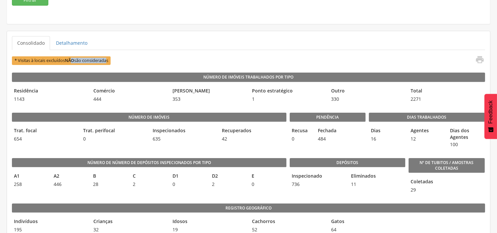
drag, startPoint x: 74, startPoint y: 62, endPoint x: 96, endPoint y: 61, distance: 22.5
click at [105, 61] on span "* Visitas à locais excluídos NÃO são consideradas" at bounding box center [61, 60] width 99 height 8
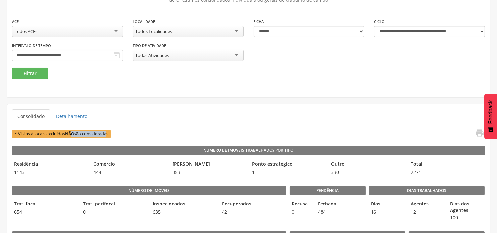
scroll to position [0, 0]
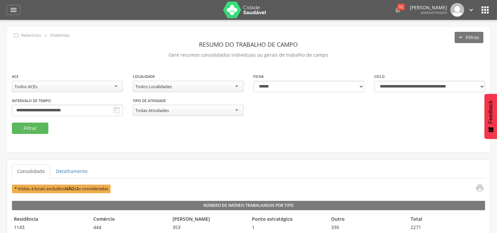
click at [22, 10] on div " Dashboard Supervisão Produtividade Mapa da cidade Mapa de cobertura Ranking A…" at bounding box center [249, 10] width 484 height 20
click at [11, 10] on icon "" at bounding box center [14, 10] width 8 height 8
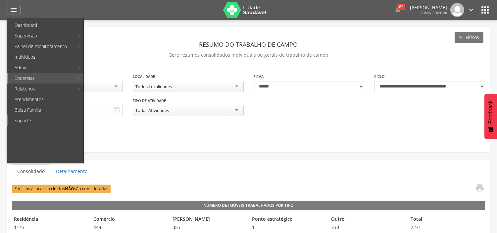
click at [28, 120] on link "Suporte" at bounding box center [46, 120] width 76 height 11
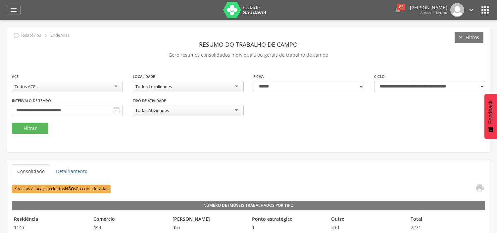
type input "**********"
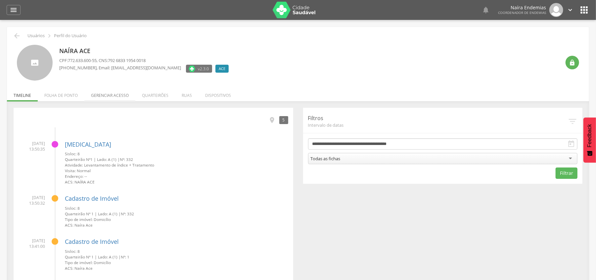
click at [118, 93] on li "Gerenciar acesso" at bounding box center [109, 94] width 51 height 16
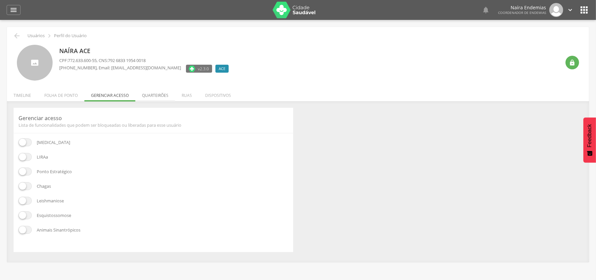
click at [172, 93] on li "Quarteirões" at bounding box center [155, 94] width 40 height 16
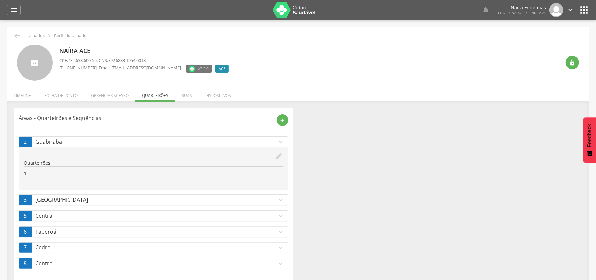
click at [582, 8] on icon "" at bounding box center [584, 10] width 11 height 11
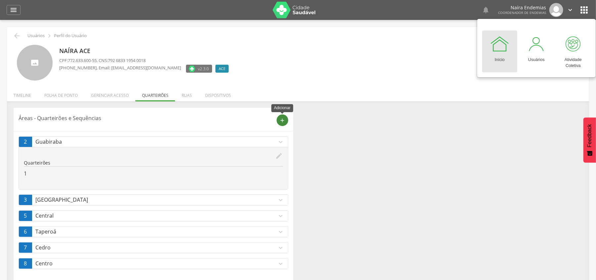
click at [280, 116] on div "add" at bounding box center [283, 120] width 12 height 12
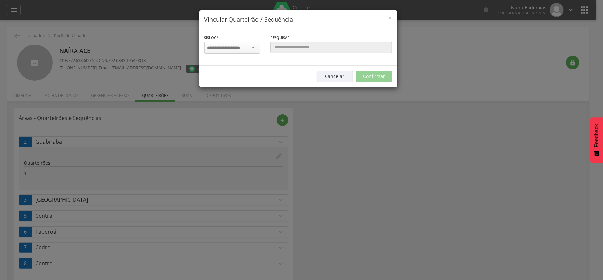
click at [238, 42] on div at bounding box center [232, 48] width 56 height 12
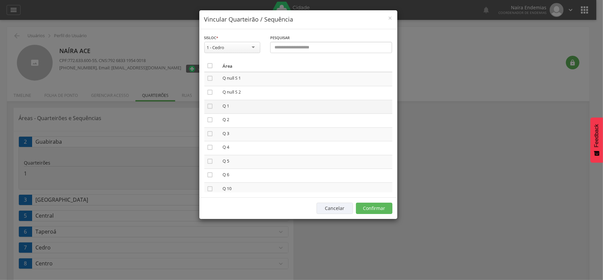
click at [207, 108] on icon "" at bounding box center [210, 106] width 7 height 7
click at [210, 123] on icon "" at bounding box center [210, 119] width 7 height 7
click at [211, 135] on icon "" at bounding box center [210, 133] width 7 height 7
click at [210, 147] on icon "" at bounding box center [210, 147] width 7 height 7
click at [211, 163] on icon "" at bounding box center [210, 161] width 7 height 7
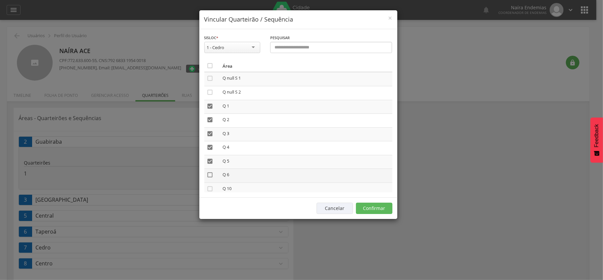
click at [211, 178] on icon "" at bounding box center [210, 174] width 7 height 7
click at [376, 209] on button "Confirmar" at bounding box center [374, 207] width 36 height 11
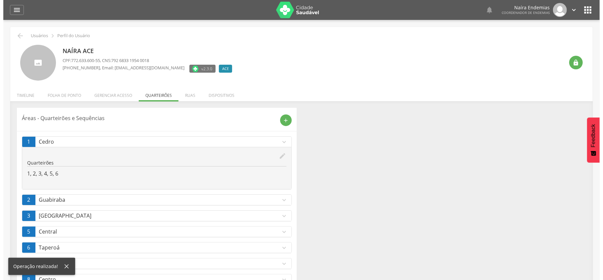
scroll to position [26, 0]
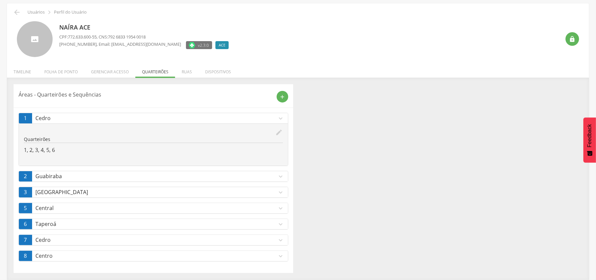
click at [42, 239] on p "Cedro" at bounding box center [156, 240] width 242 height 8
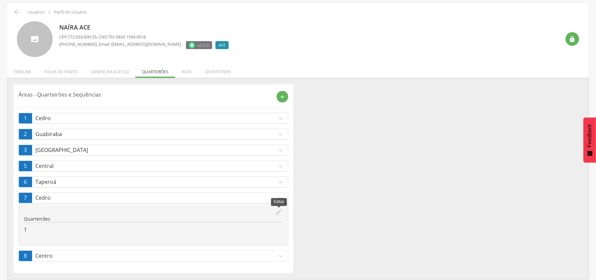
click at [280, 211] on icon "edit" at bounding box center [279, 211] width 7 height 7
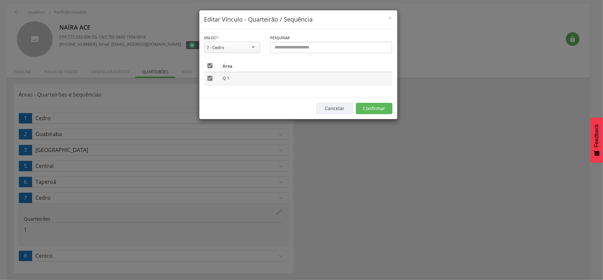
click at [209, 79] on icon "" at bounding box center [210, 78] width 7 height 7
click at [382, 110] on button "Confirmar" at bounding box center [374, 108] width 36 height 11
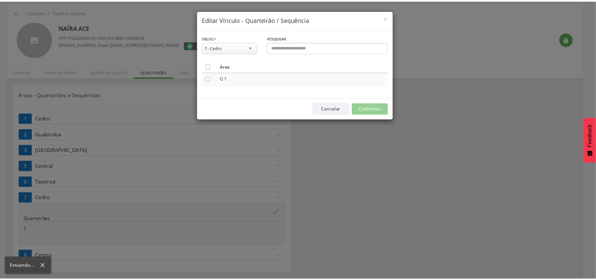
scroll to position [20, 0]
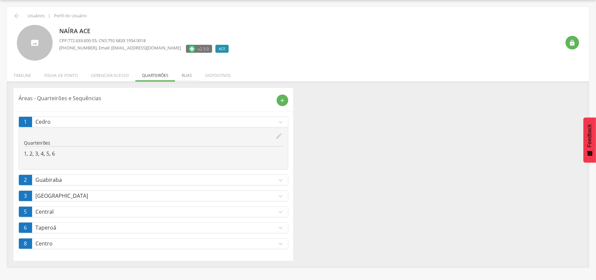
click at [190, 75] on li "Ruas" at bounding box center [187, 74] width 24 height 16
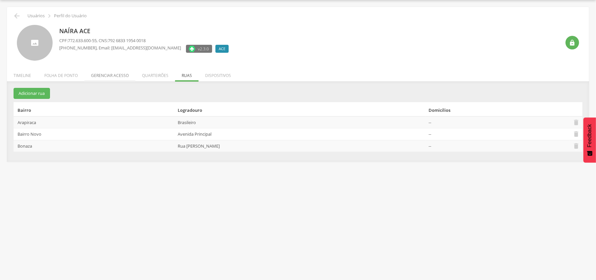
click at [107, 77] on li "Gerenciar acesso" at bounding box center [109, 74] width 51 height 16
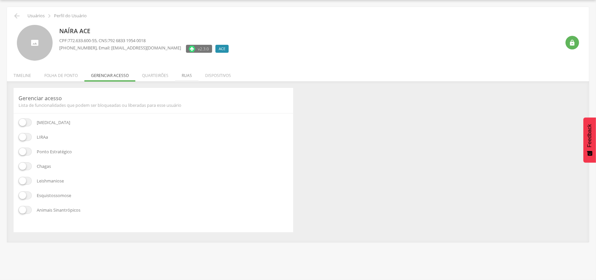
click at [185, 77] on li "Ruas" at bounding box center [187, 74] width 24 height 16
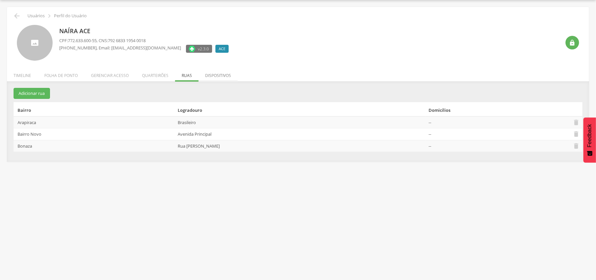
click at [228, 77] on li "Dispositivos" at bounding box center [218, 74] width 39 height 16
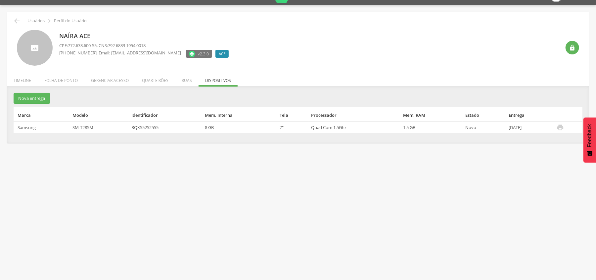
scroll to position [0, 0]
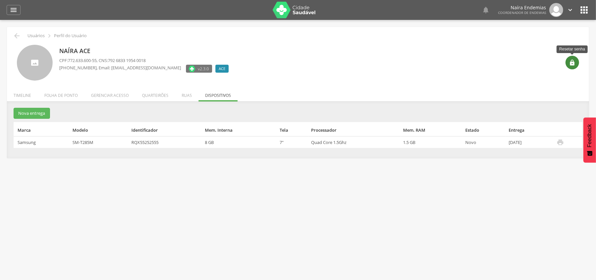
click at [570, 60] on icon "" at bounding box center [573, 62] width 7 height 7
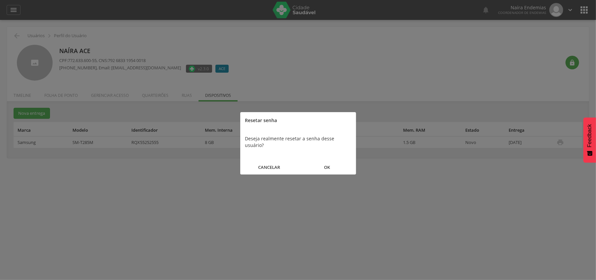
click at [328, 32] on div at bounding box center [298, 140] width 596 height 280
click at [268, 160] on button "CANCELAR" at bounding box center [269, 167] width 58 height 14
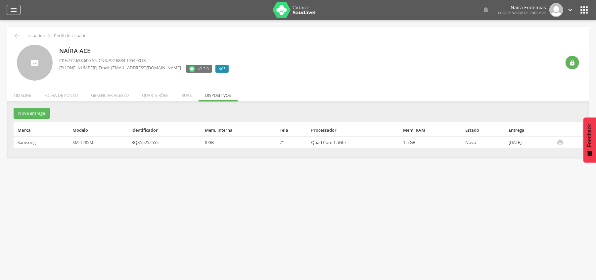
click at [18, 11] on div "" at bounding box center [14, 10] width 14 height 10
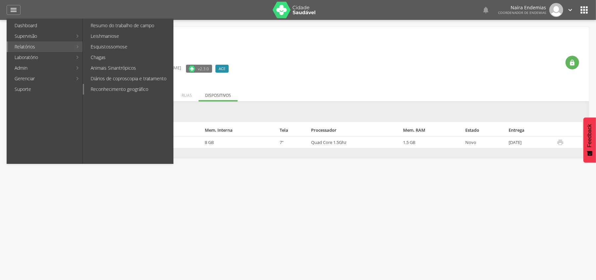
click at [129, 89] on link "Reconhecimento geográfico" at bounding box center [128, 89] width 89 height 11
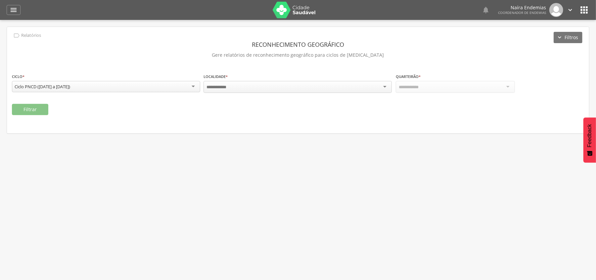
click at [270, 84] on div at bounding box center [298, 87] width 188 height 12
drag, startPoint x: 234, startPoint y: 96, endPoint x: 282, endPoint y: 96, distance: 47.7
click at [427, 84] on div at bounding box center [455, 87] width 119 height 12
click at [422, 81] on div "Sequência 1" at bounding box center [455, 86] width 119 height 11
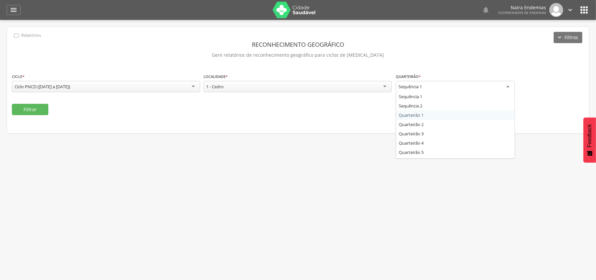
drag, startPoint x: 412, startPoint y: 118, endPoint x: 389, endPoint y: 118, distance: 23.5
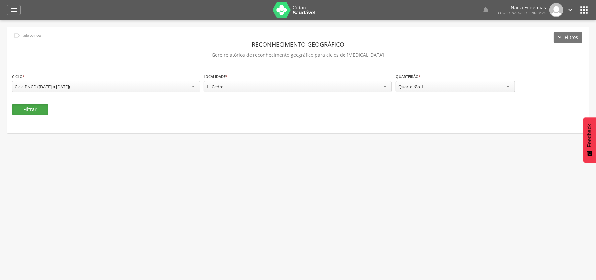
click at [32, 110] on button "Filtrar" at bounding box center [30, 109] width 36 height 11
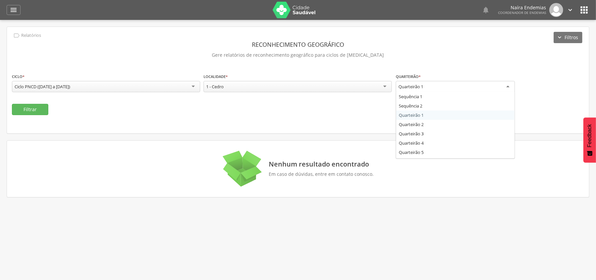
click at [444, 89] on div "Quarteirão 1" at bounding box center [455, 87] width 119 height 12
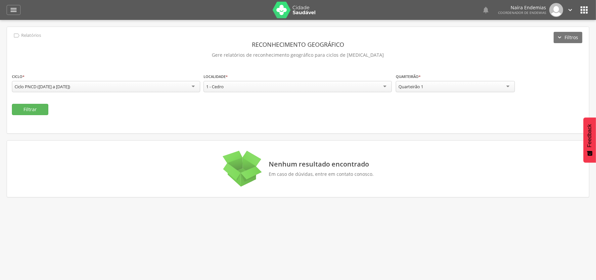
click at [424, 115] on fieldset "**********" at bounding box center [298, 94] width 573 height 42
click at [40, 110] on button "Filtrar" at bounding box center [30, 109] width 36 height 11
click at [423, 81] on div "Quarteirão 1" at bounding box center [455, 86] width 119 height 11
drag, startPoint x: 414, startPoint y: 123, endPoint x: 410, endPoint y: 125, distance: 4.3
click at [27, 109] on button "Filtrar" at bounding box center [30, 109] width 36 height 11
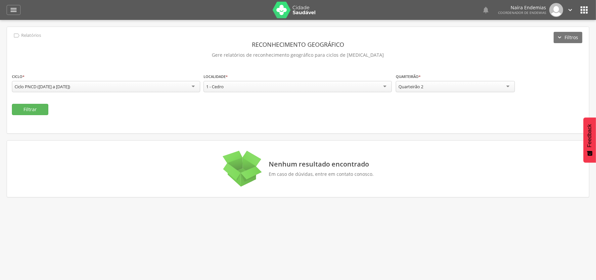
click at [416, 86] on div "Quarteirão 2" at bounding box center [411, 86] width 25 height 6
click at [422, 123] on div "**********" at bounding box center [298, 80] width 583 height 106
click at [33, 106] on button "Filtrar" at bounding box center [30, 109] width 36 height 11
click at [430, 87] on div "Quarteirão 2" at bounding box center [455, 86] width 119 height 11
click at [42, 107] on button "Filtrar" at bounding box center [30, 109] width 36 height 11
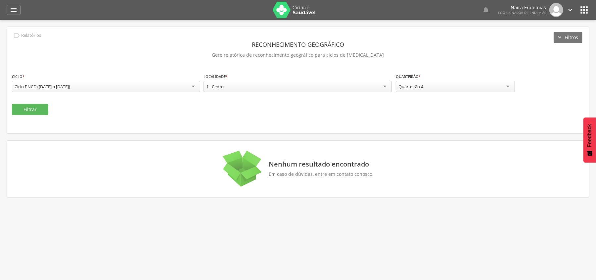
click at [417, 86] on div "Quarteirão 4" at bounding box center [411, 86] width 25 height 6
click at [38, 110] on button "Filtrar" at bounding box center [30, 109] width 36 height 11
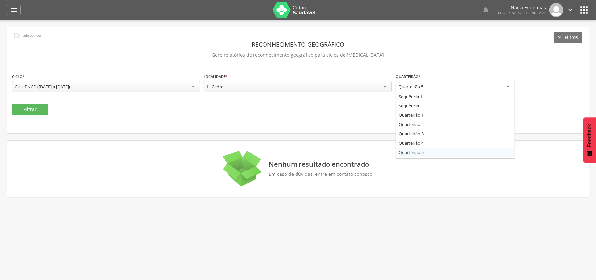
click at [421, 85] on div "Quarteirão 5" at bounding box center [411, 86] width 25 height 6
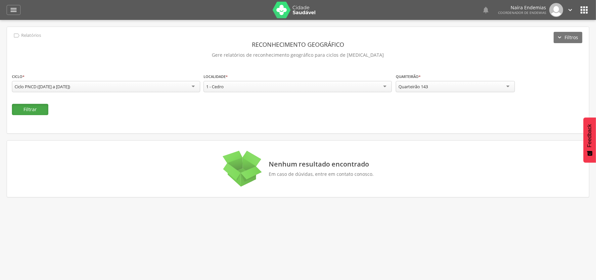
click at [22, 109] on button "Filtrar" at bounding box center [30, 109] width 36 height 11
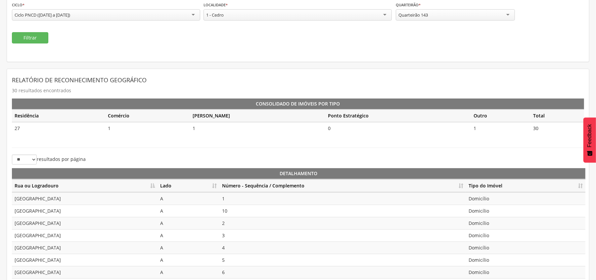
scroll to position [130, 0]
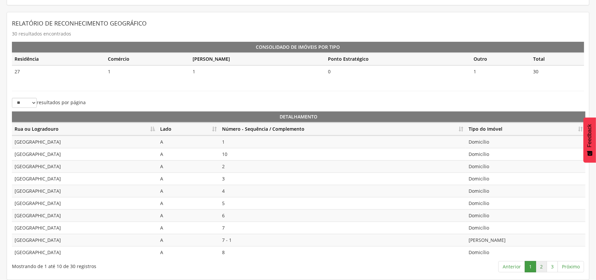
click at [543, 264] on link "2" at bounding box center [541, 266] width 11 height 11
click at [551, 265] on link "3" at bounding box center [552, 266] width 11 height 11
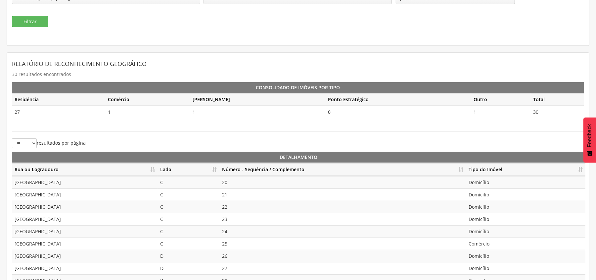
scroll to position [0, 0]
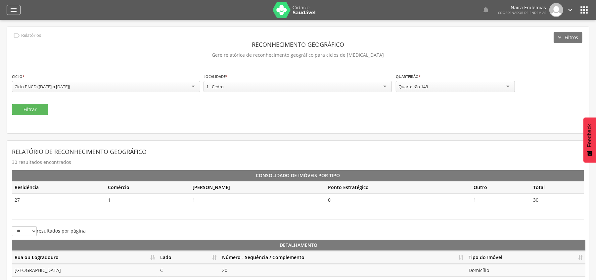
click at [13, 11] on icon "" at bounding box center [14, 10] width 8 height 8
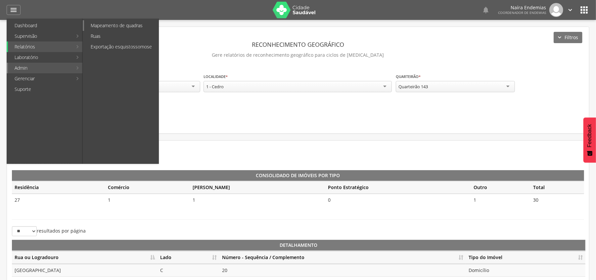
click at [109, 21] on link "Mapeamento de quadras" at bounding box center [121, 25] width 75 height 11
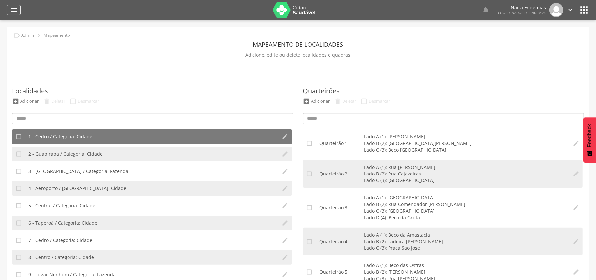
click at [14, 9] on icon "" at bounding box center [14, 10] width 8 height 8
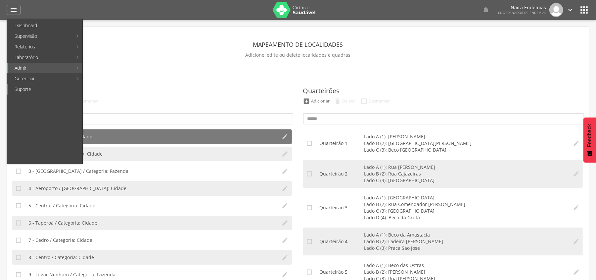
click at [33, 89] on link "Suporte" at bounding box center [45, 89] width 75 height 11
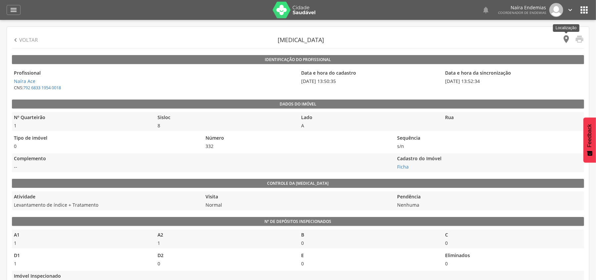
click at [567, 39] on icon "" at bounding box center [566, 38] width 9 height 9
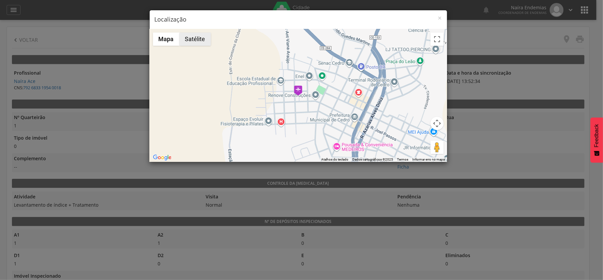
drag, startPoint x: 203, startPoint y: 41, endPoint x: 204, endPoint y: 45, distance: 3.9
click at [203, 41] on button "Satélite" at bounding box center [194, 38] width 31 height 13
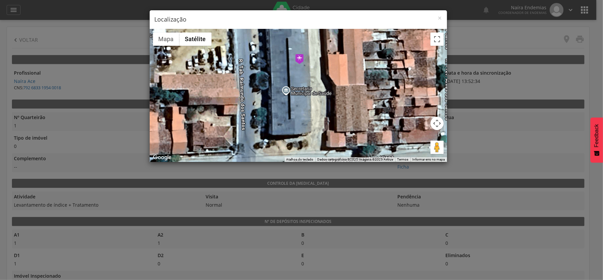
drag, startPoint x: 287, startPoint y: 70, endPoint x: 288, endPoint y: 88, distance: 18.2
click at [288, 88] on div at bounding box center [298, 95] width 297 height 132
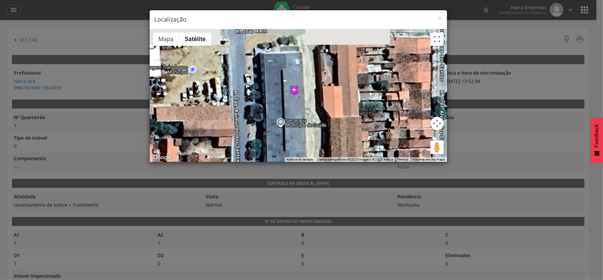
drag, startPoint x: 284, startPoint y: 82, endPoint x: 279, endPoint y: 104, distance: 22.2
click at [279, 104] on div at bounding box center [298, 95] width 297 height 132
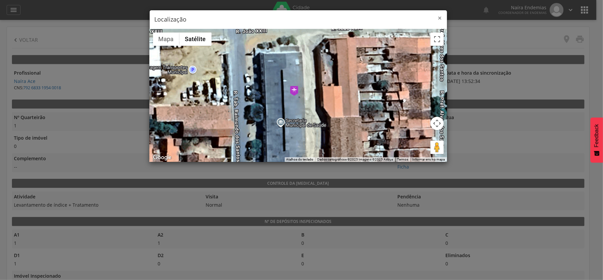
click at [439, 18] on span "×" at bounding box center [440, 17] width 4 height 9
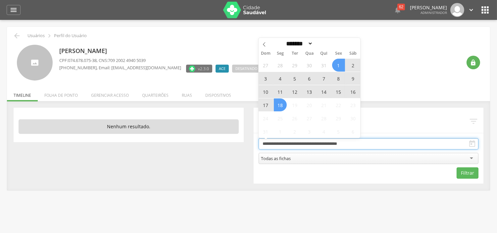
click at [310, 145] on input "**********" at bounding box center [369, 143] width 220 height 11
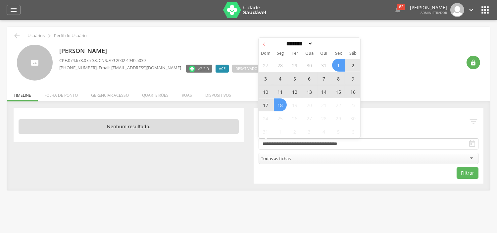
click at [265, 45] on icon at bounding box center [264, 44] width 5 height 5
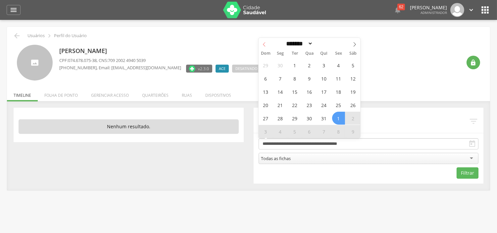
click at [265, 45] on icon at bounding box center [264, 44] width 5 height 5
select select "*"
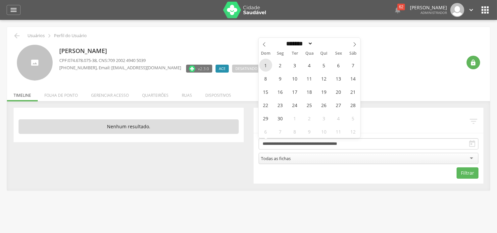
click at [266, 65] on span "1" at bounding box center [265, 65] width 13 height 13
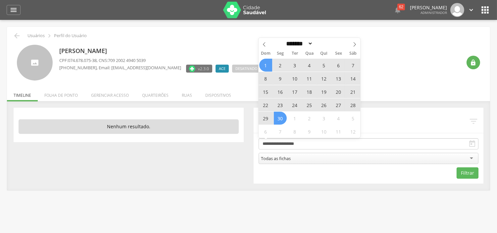
click at [281, 119] on span "30" at bounding box center [280, 118] width 13 height 13
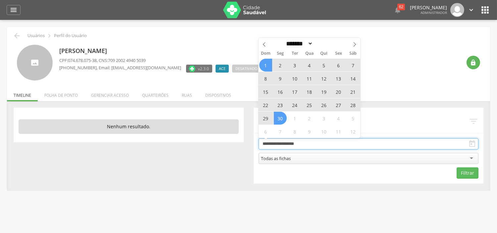
type input "**********"
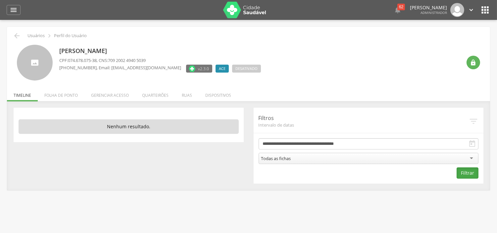
click at [469, 174] on button "Filtrar" at bounding box center [468, 172] width 22 height 11
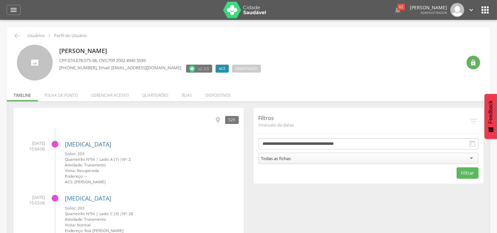
click at [301, 159] on div "Todas as fichas" at bounding box center [369, 158] width 220 height 11
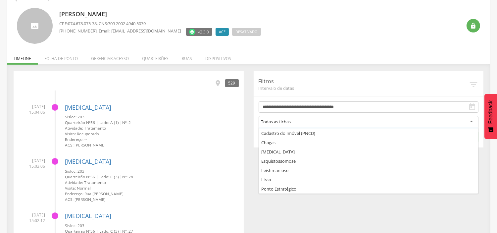
scroll to position [26, 0]
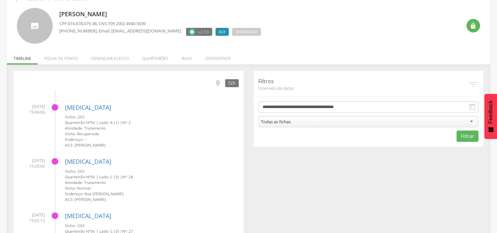
click at [231, 167] on div "[MEDICAL_DATA] Sisloc: [STREET_ADDRESS] | Lado: C (3) | Nº: 28 Atividade: Trata…" at bounding box center [152, 177] width 174 height 49
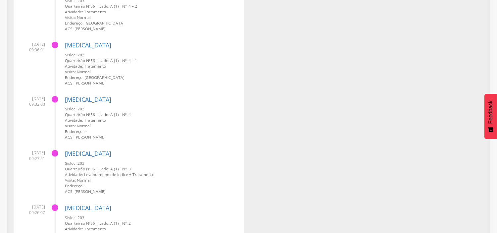
scroll to position [0, 0]
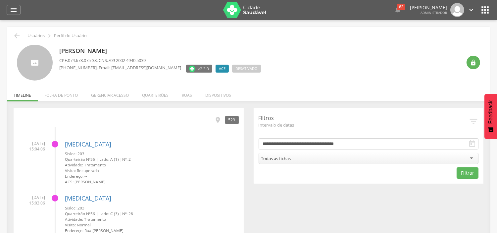
drag, startPoint x: 64, startPoint y: 151, endPoint x: 135, endPoint y: 182, distance: 77.4
click at [135, 182] on li "[DATE] 15:04:06 [MEDICAL_DATA] Sisloc: [STREET_ADDRESS] | Lado: A (1) | Nº: 2 A…" at bounding box center [129, 159] width 220 height 49
click at [65, 88] on li "Folha de ponto" at bounding box center [61, 94] width 47 height 16
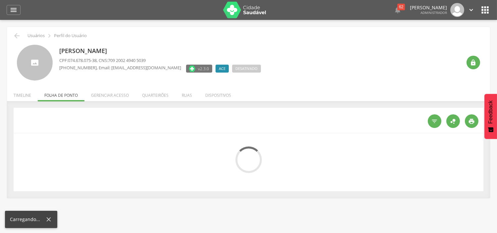
click at [66, 94] on ul "Início Produtividade Timeline Folha de ponto Remapeamento Gerenciar acesso Quar…" at bounding box center [248, 95] width 483 height 6
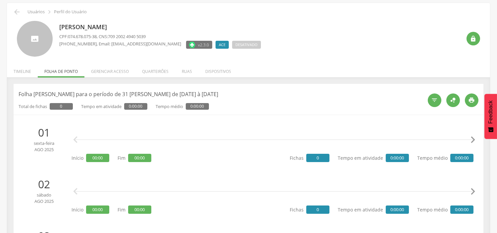
scroll to position [37, 0]
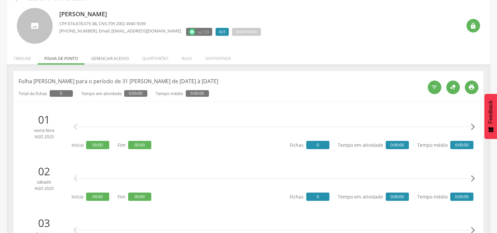
click at [115, 58] on li "Gerenciar acesso" at bounding box center [109, 57] width 51 height 16
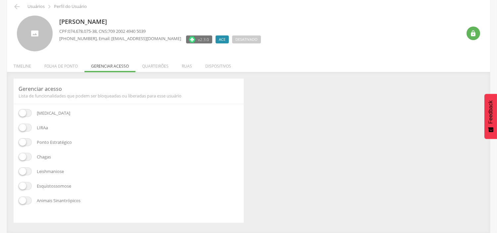
scroll to position [29, 0]
click at [155, 67] on li "Quarteirões" at bounding box center [155, 65] width 40 height 16
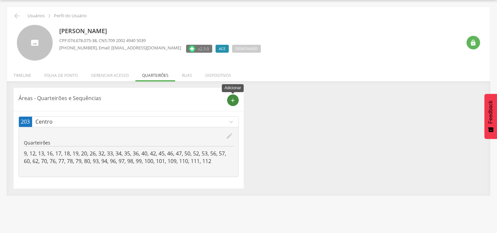
click at [232, 101] on icon "add" at bounding box center [233, 100] width 6 height 6
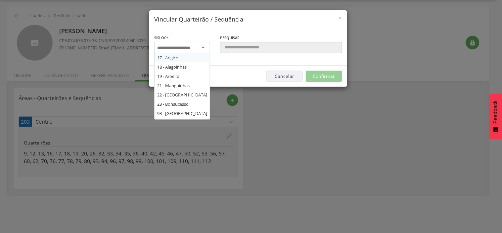
click at [199, 47] on div at bounding box center [182, 48] width 56 height 12
click at [233, 26] on div "× Vincular Quarteirão / Sequência" at bounding box center [248, 19] width 198 height 19
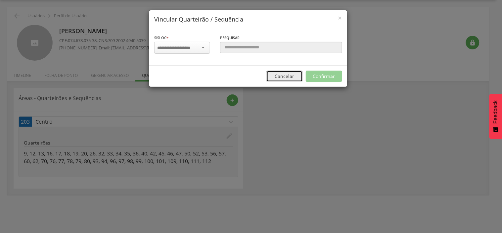
click at [282, 77] on button "Cancelar" at bounding box center [285, 76] width 36 height 11
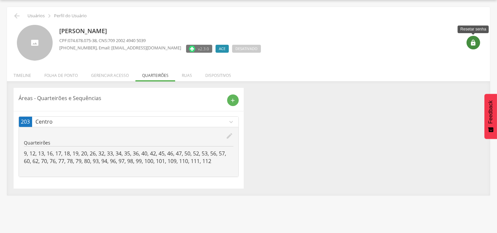
click at [472, 44] on icon "" at bounding box center [473, 42] width 7 height 7
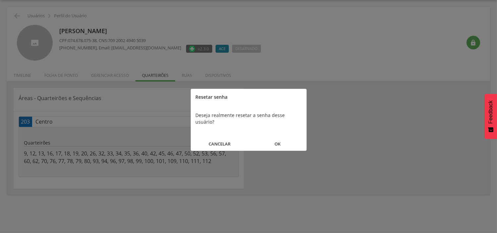
click at [281, 137] on button "OK" at bounding box center [278, 144] width 58 height 14
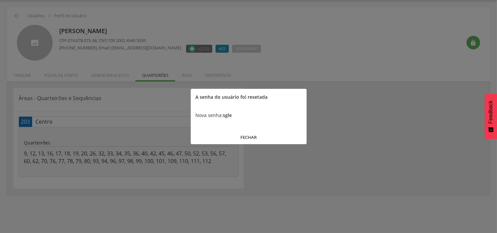
click at [250, 140] on button "FECHAR" at bounding box center [249, 137] width 116 height 14
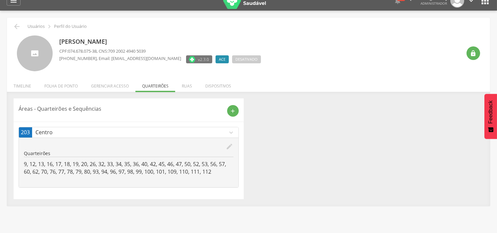
scroll to position [0, 0]
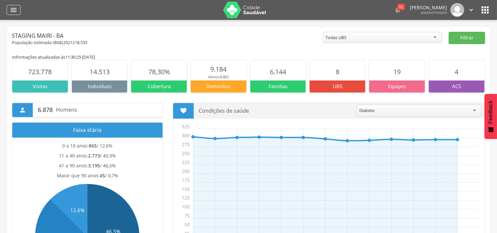
click at [17, 9] on icon "" at bounding box center [14, 10] width 8 height 8
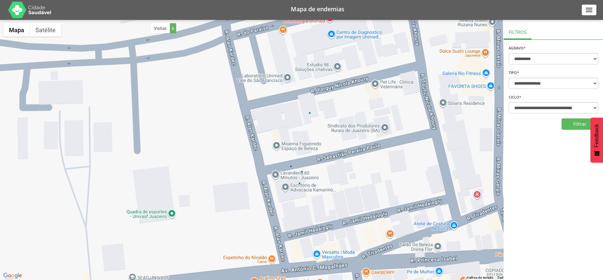
select select "*"
select select "**********"
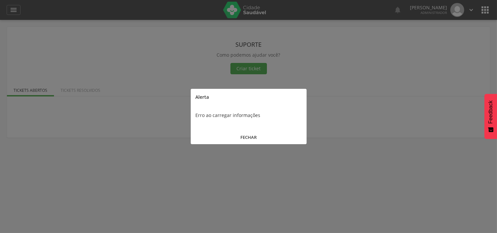
click at [248, 136] on button "FECHAR" at bounding box center [249, 137] width 116 height 14
